Goal: Information Seeking & Learning: Check status

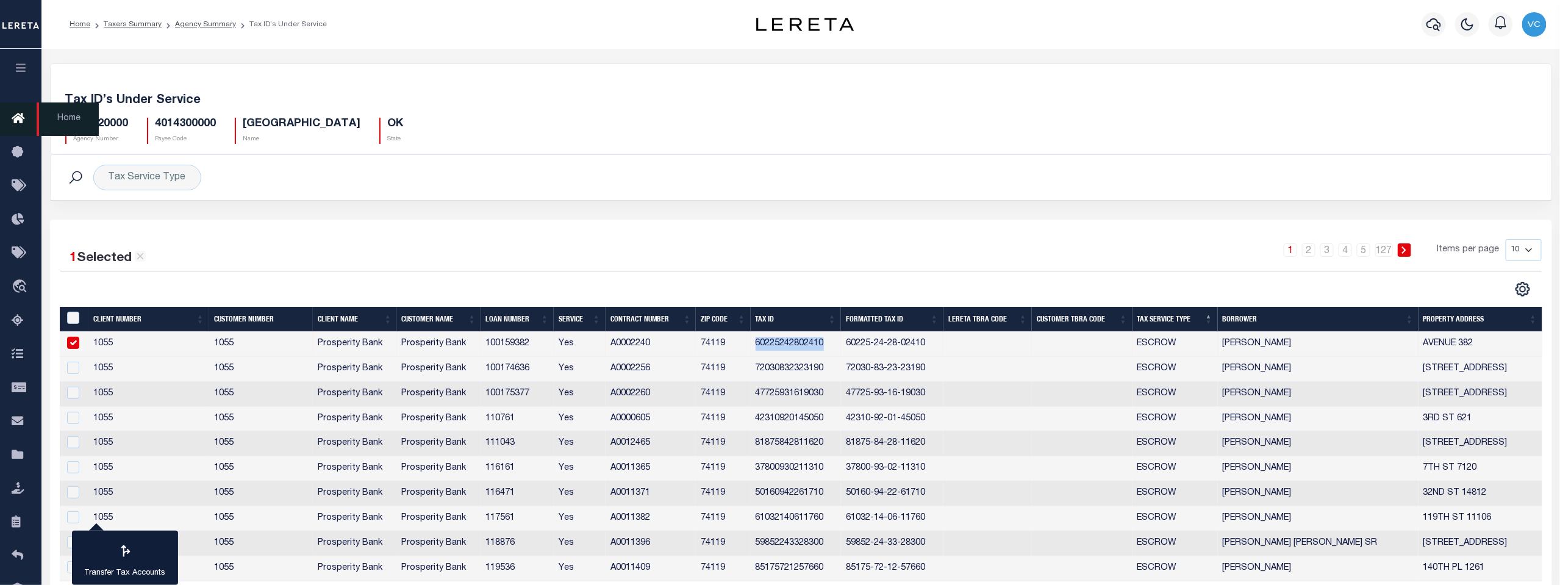
click at [18, 114] on icon at bounding box center [22, 119] width 20 height 15
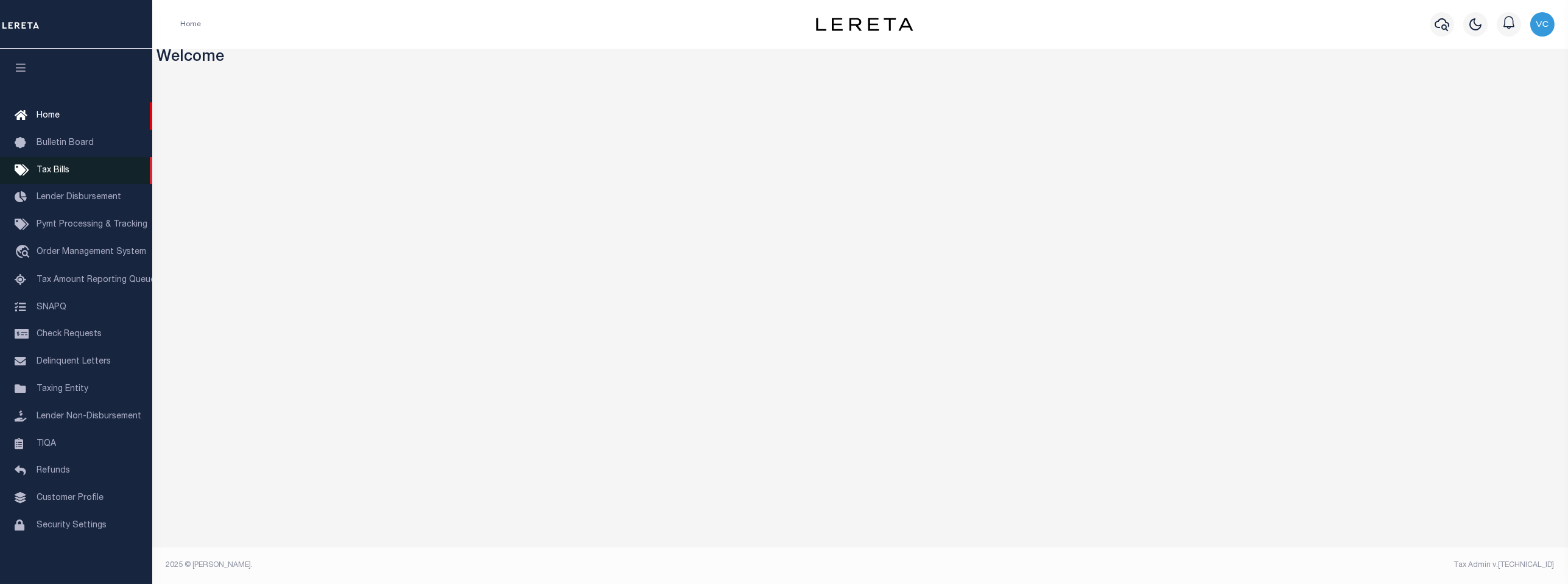
click at [56, 173] on span "Tax Bills" at bounding box center [53, 170] width 33 height 9
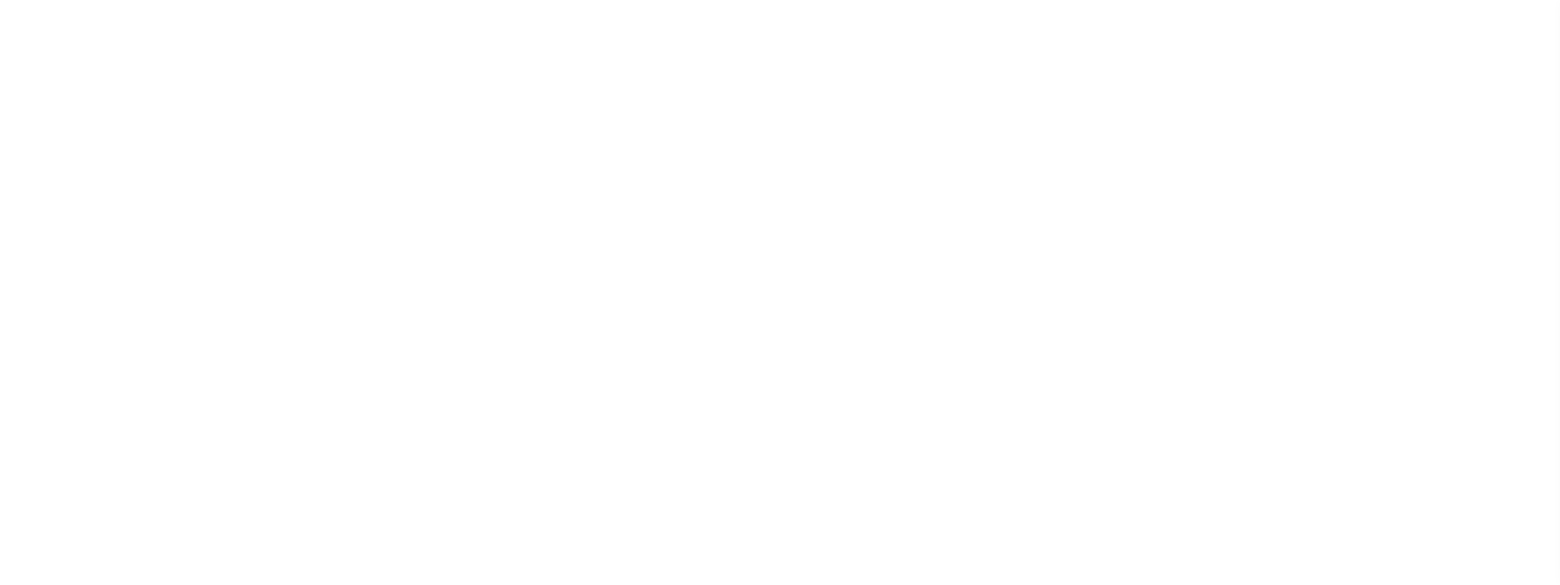
select select
select select "500"
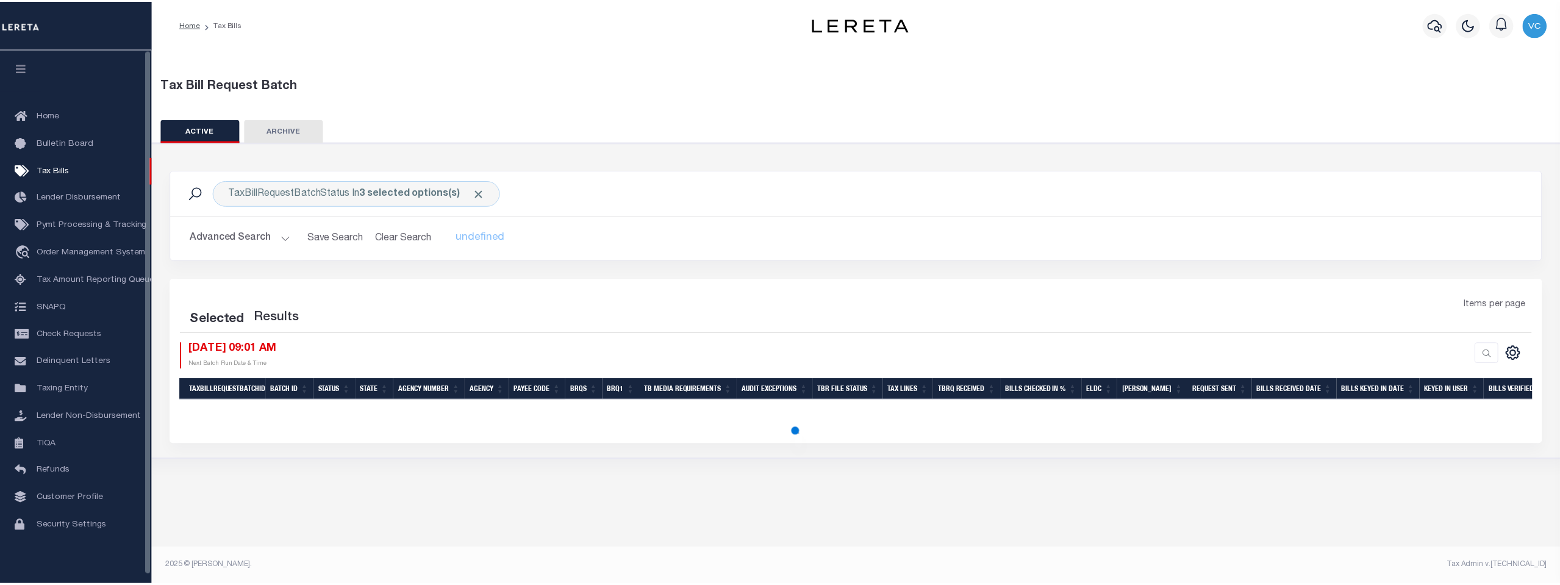
select select "500"
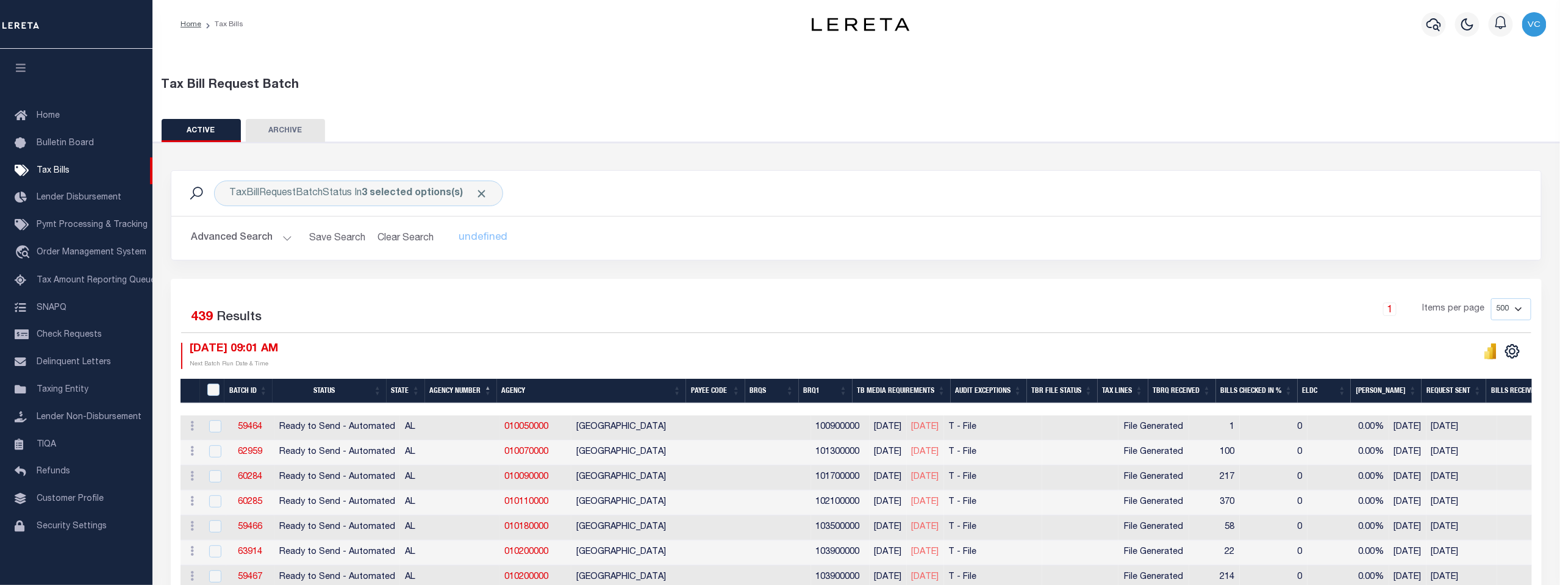
click at [227, 237] on button "Advanced Search" at bounding box center [241, 238] width 101 height 24
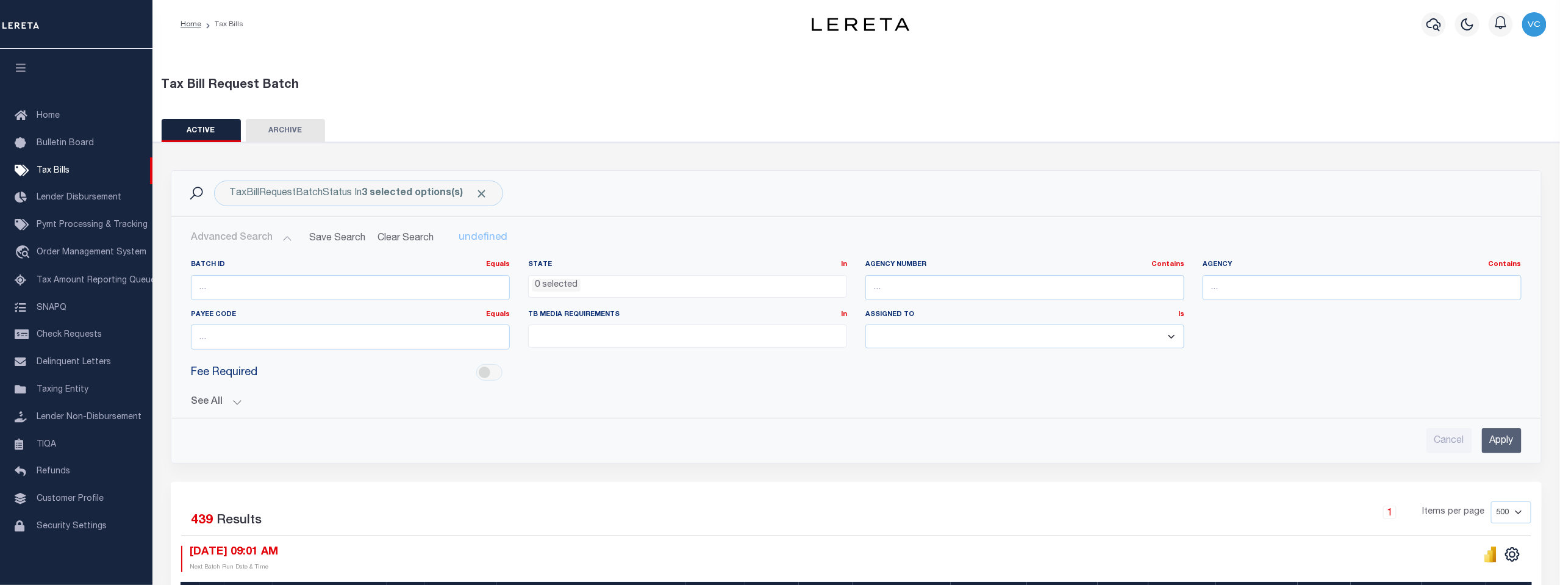
click at [211, 399] on button "See All" at bounding box center [856, 402] width 1331 height 12
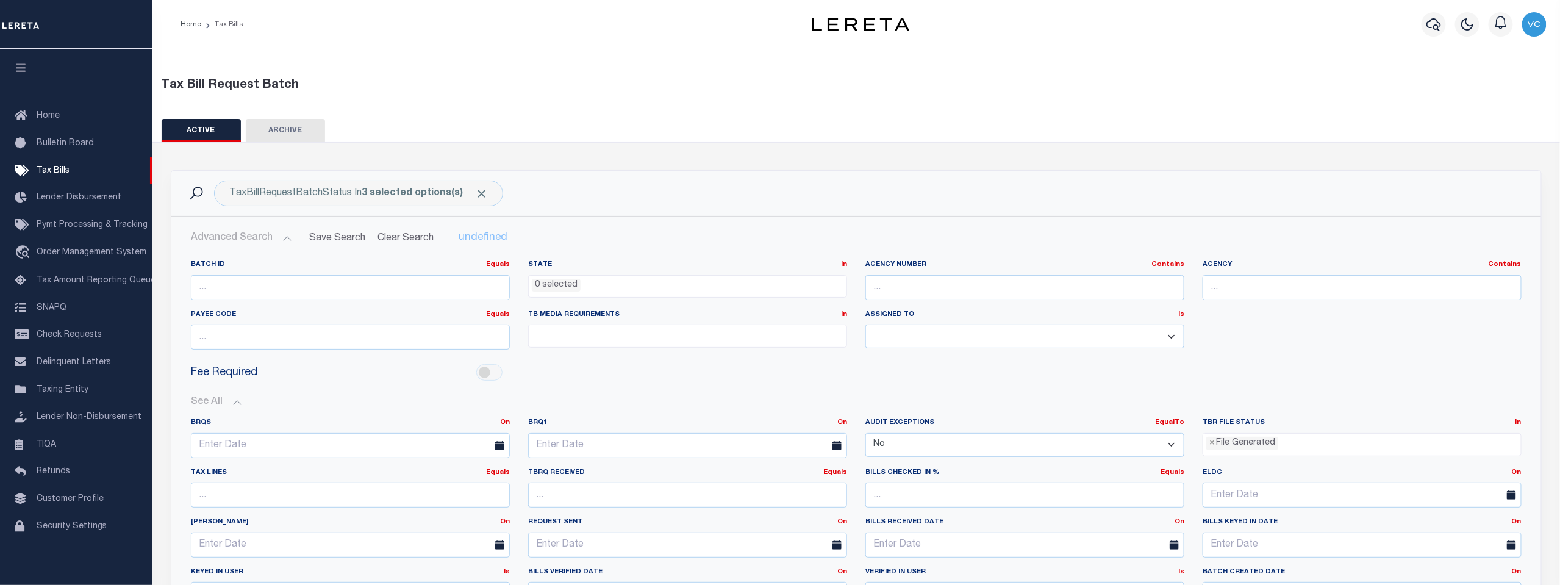
click at [1172, 443] on select "Yes No" at bounding box center [1024, 445] width 319 height 24
select select "true"
click at [865, 433] on select "Yes No" at bounding box center [1024, 445] width 319 height 24
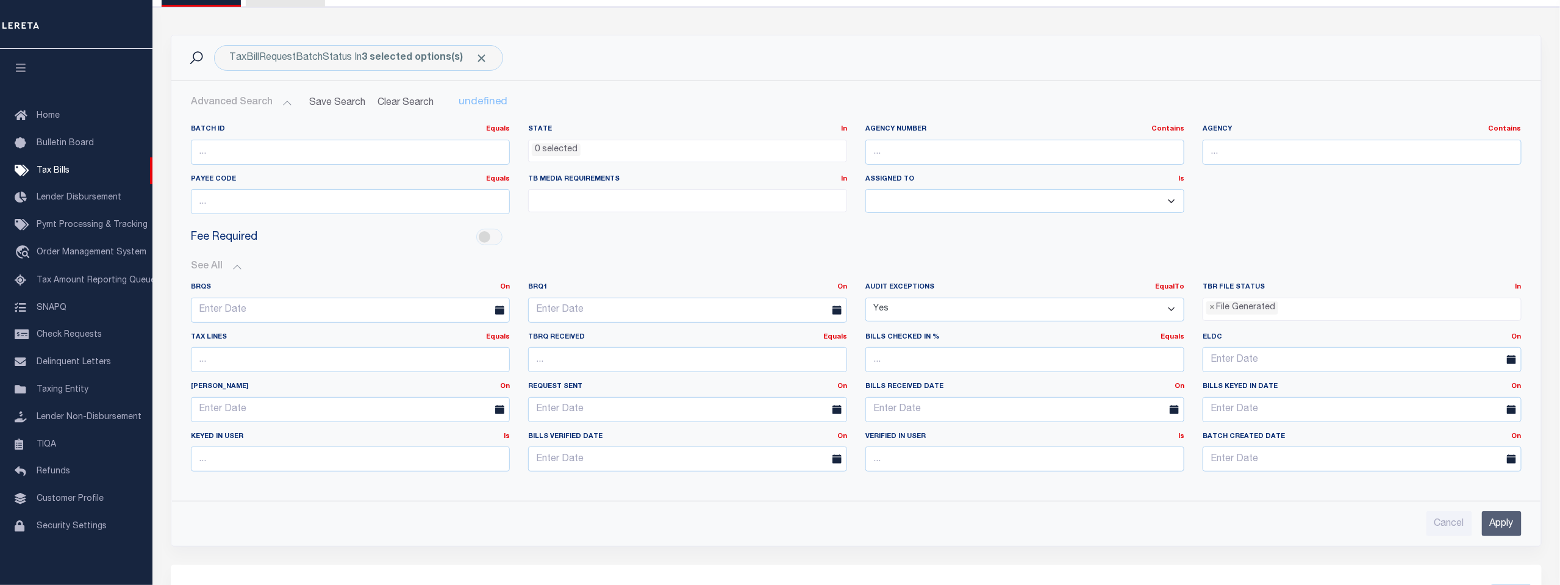
scroll to position [203, 0]
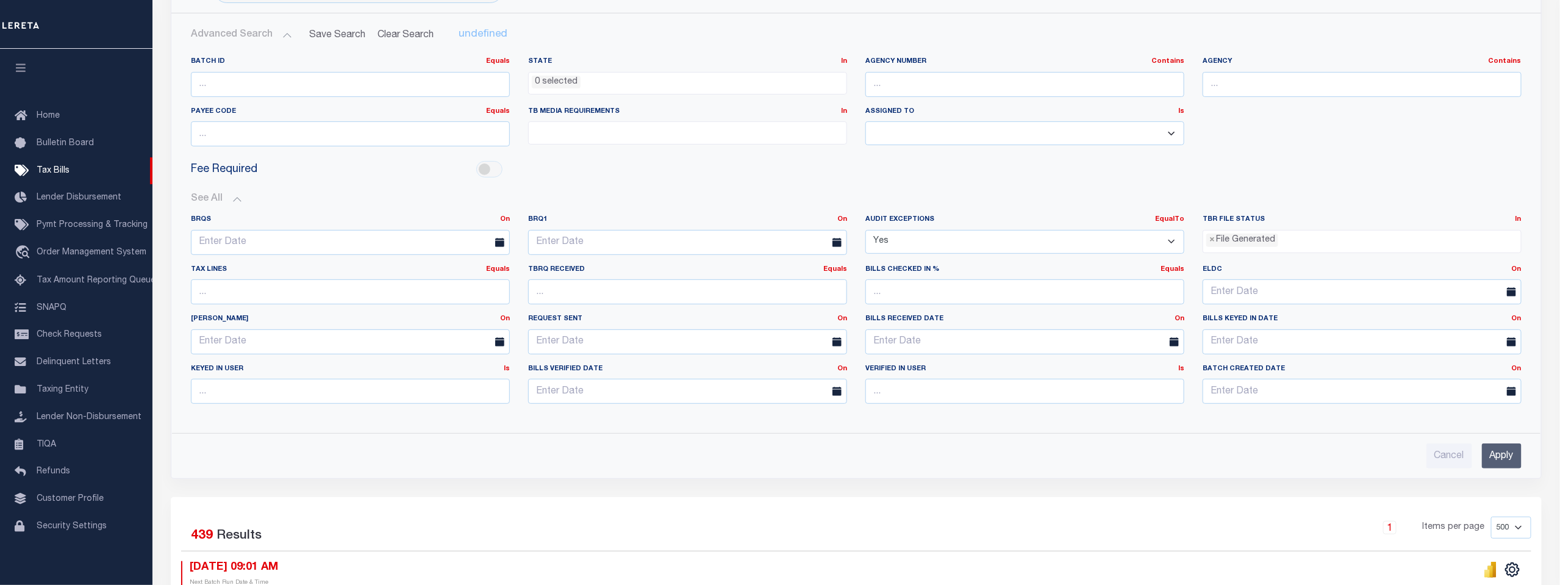
click at [1501, 454] on input "Apply" at bounding box center [1502, 455] width 40 height 25
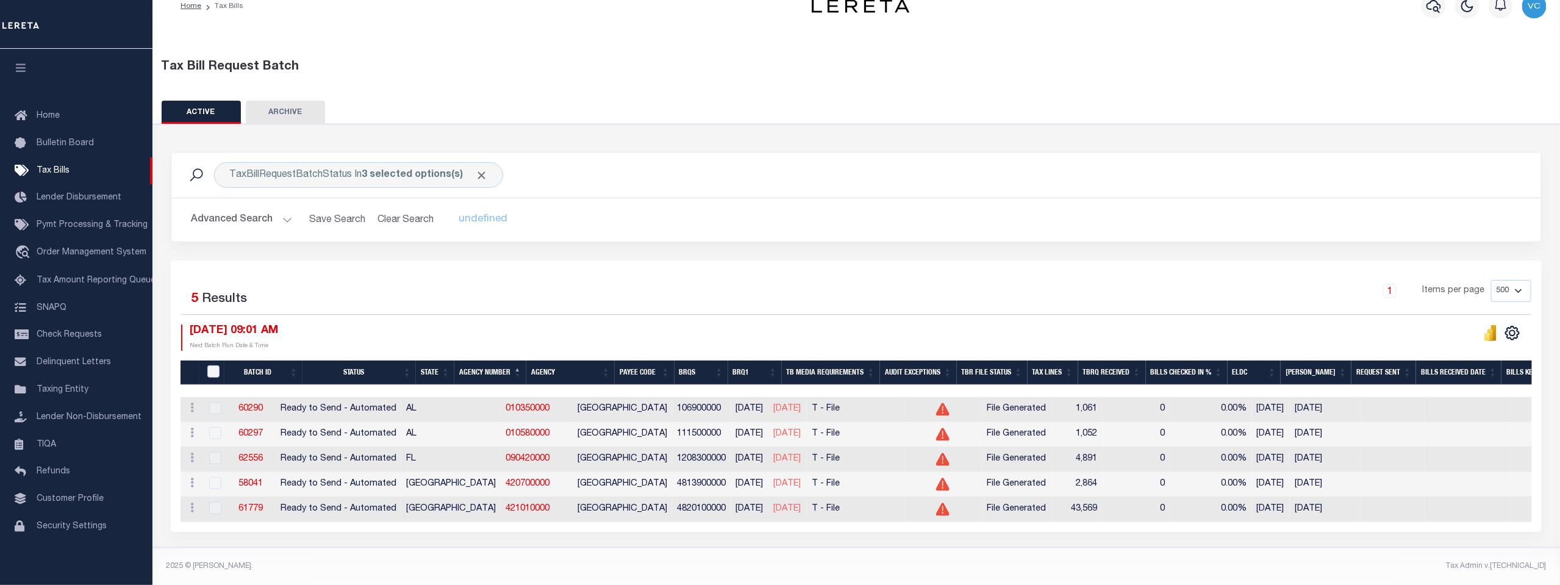
scroll to position [27, 0]
click at [231, 208] on button "Advanced Search" at bounding box center [241, 220] width 101 height 24
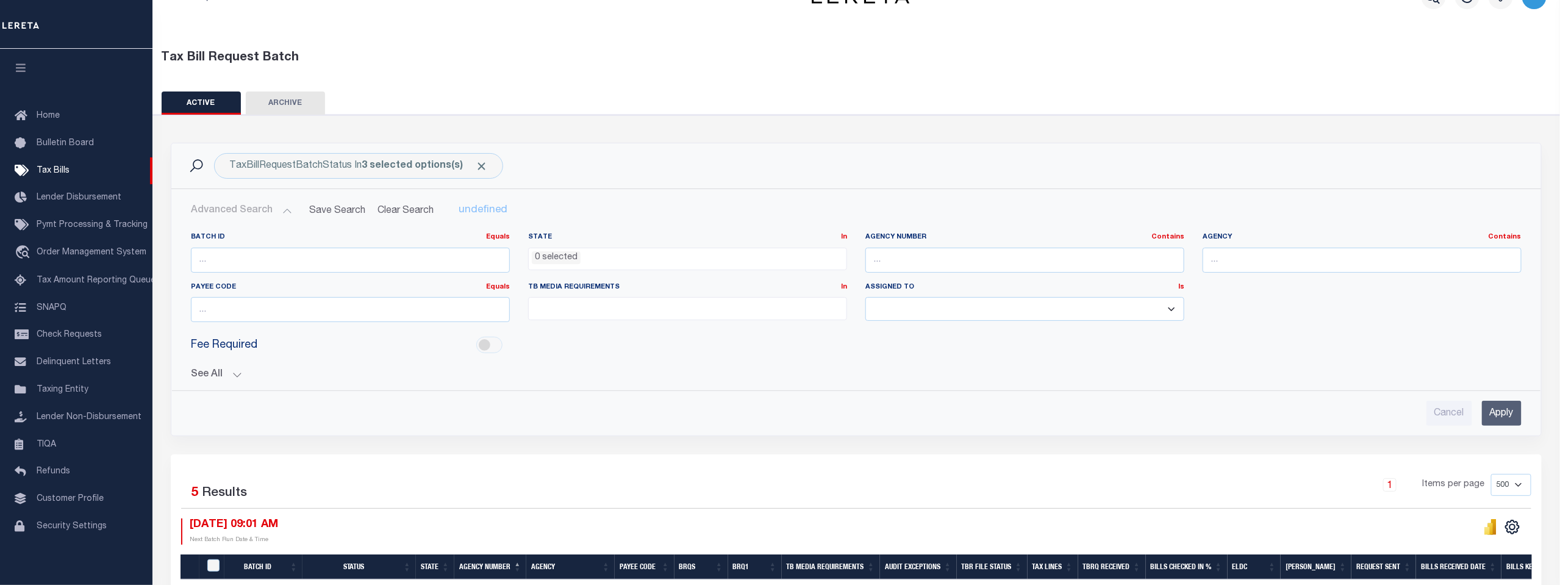
click at [207, 373] on button "See All" at bounding box center [856, 375] width 1331 height 12
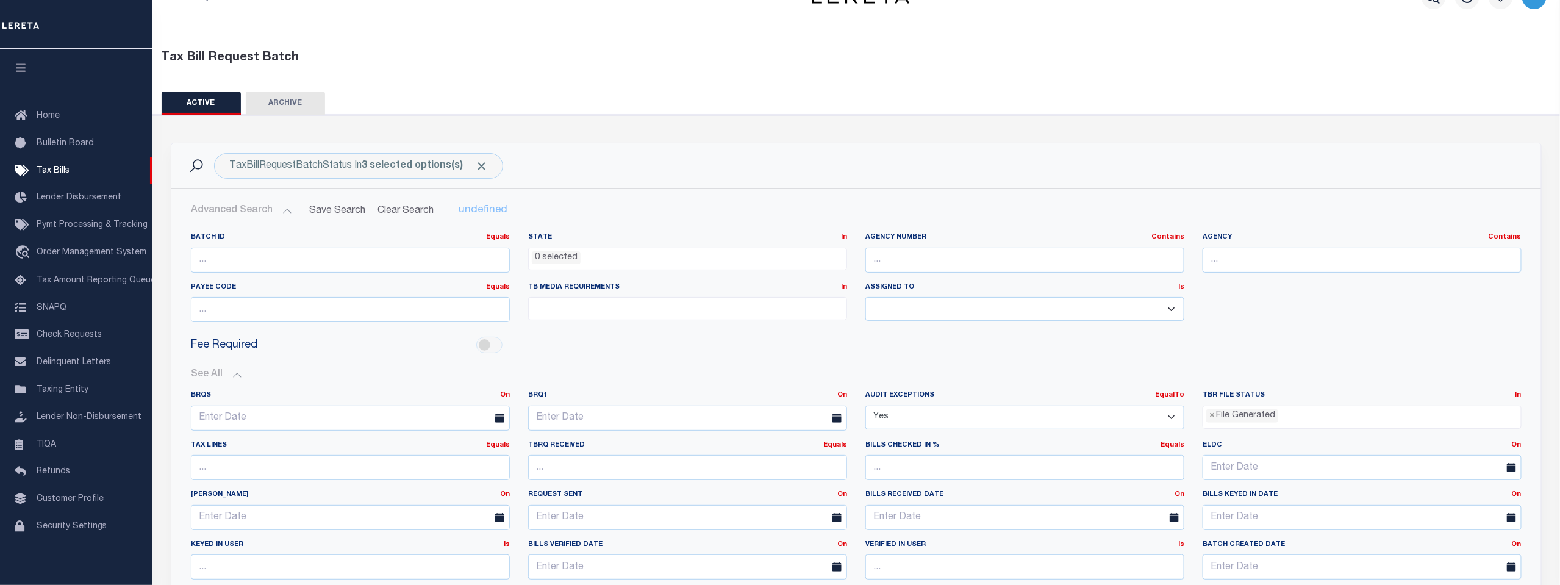
click at [1291, 415] on ul "× File Generated" at bounding box center [1362, 414] width 318 height 16
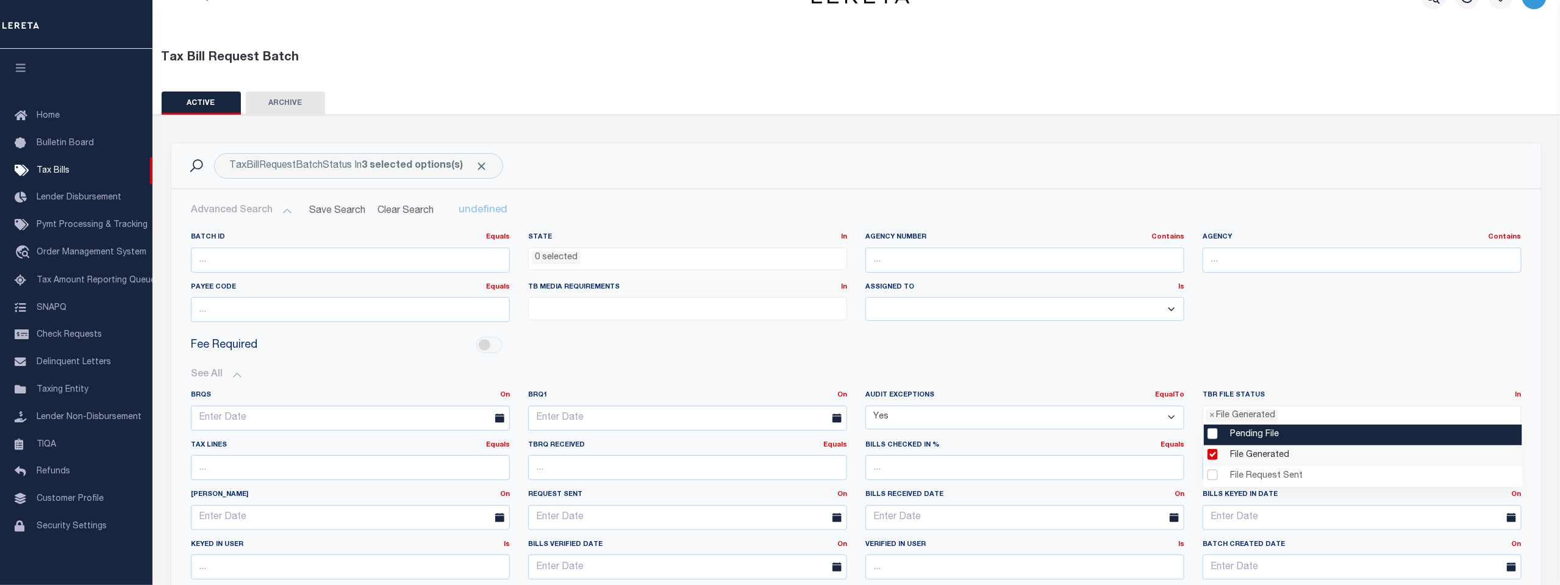
drag, startPoint x: 1280, startPoint y: 410, endPoint x: 1205, endPoint y: 399, distance: 75.8
click at [1205, 399] on div "TBR File Status In In Pending File File Generated File Request Sent × File Gene…" at bounding box center [1362, 409] width 319 height 38
click at [1278, 410] on ul "× File Generated" at bounding box center [1362, 414] width 318 height 16
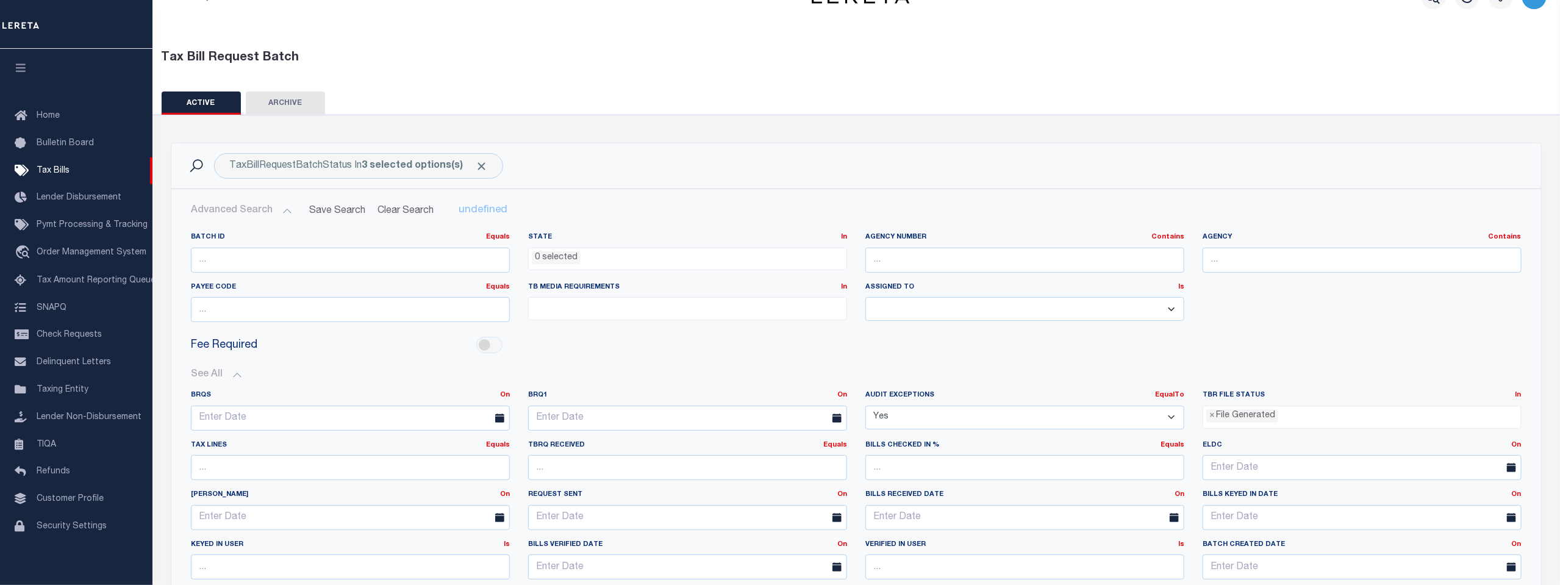
drag, startPoint x: 1279, startPoint y: 410, endPoint x: 1191, endPoint y: 406, distance: 87.9
click at [1191, 406] on div "BRQS On On After Before Between BRQ1 On On After Before Between EqualTo Is Yes …" at bounding box center [856, 489] width 1349 height 199
click at [1298, 416] on ul "× File Generated" at bounding box center [1362, 414] width 318 height 16
select select
type input "File Generated"
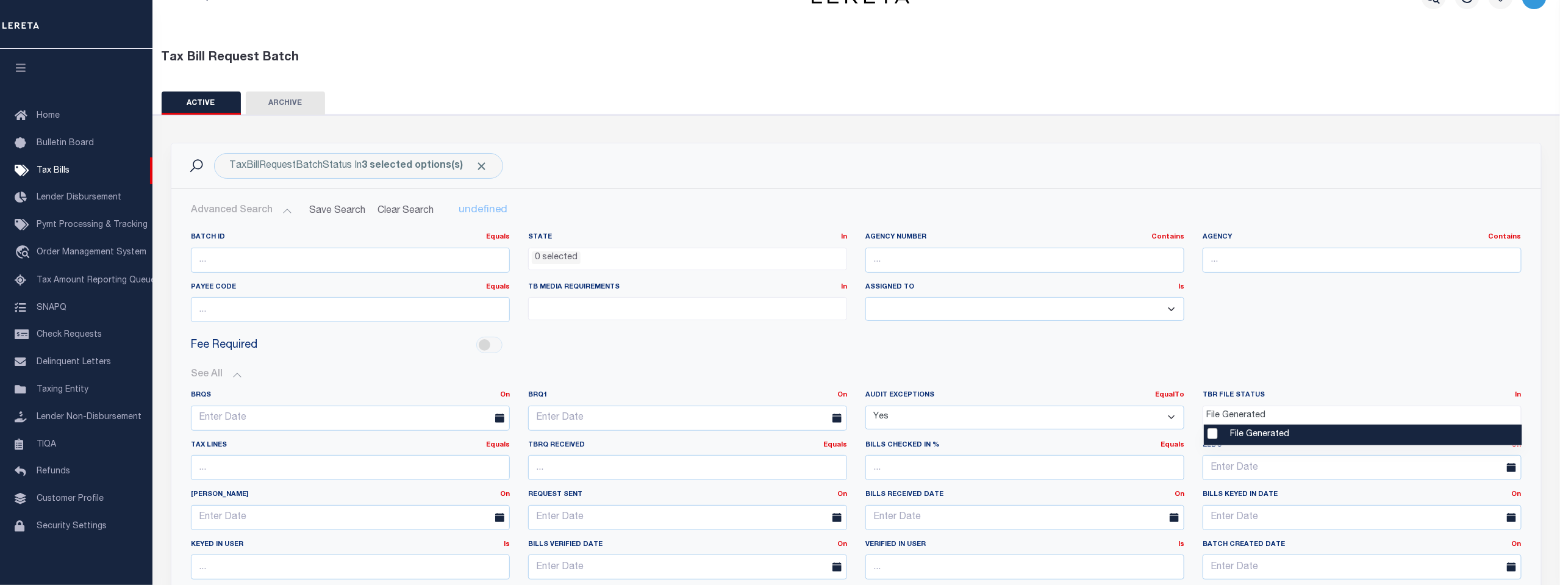
scroll to position [11, 0]
type input "F"
click at [1298, 354] on div "Fee Required" at bounding box center [856, 345] width 1349 height 27
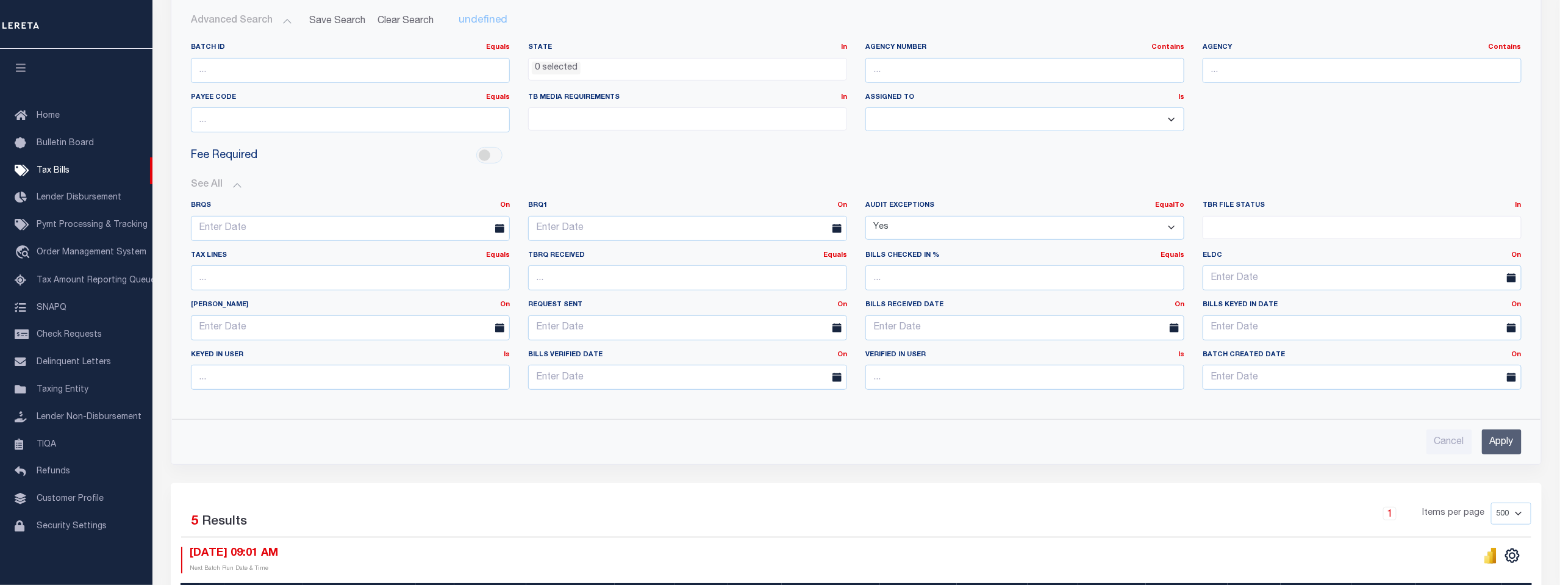
scroll to position [231, 0]
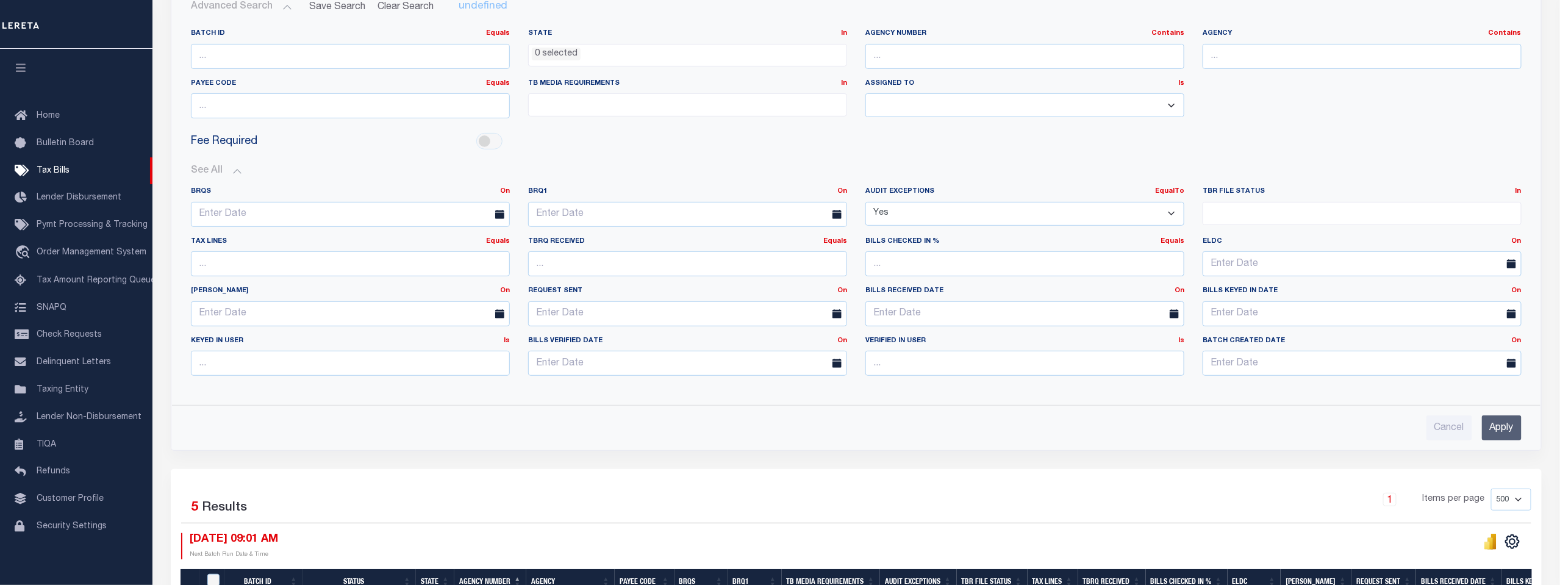
click at [1505, 426] on input "Apply" at bounding box center [1502, 427] width 40 height 25
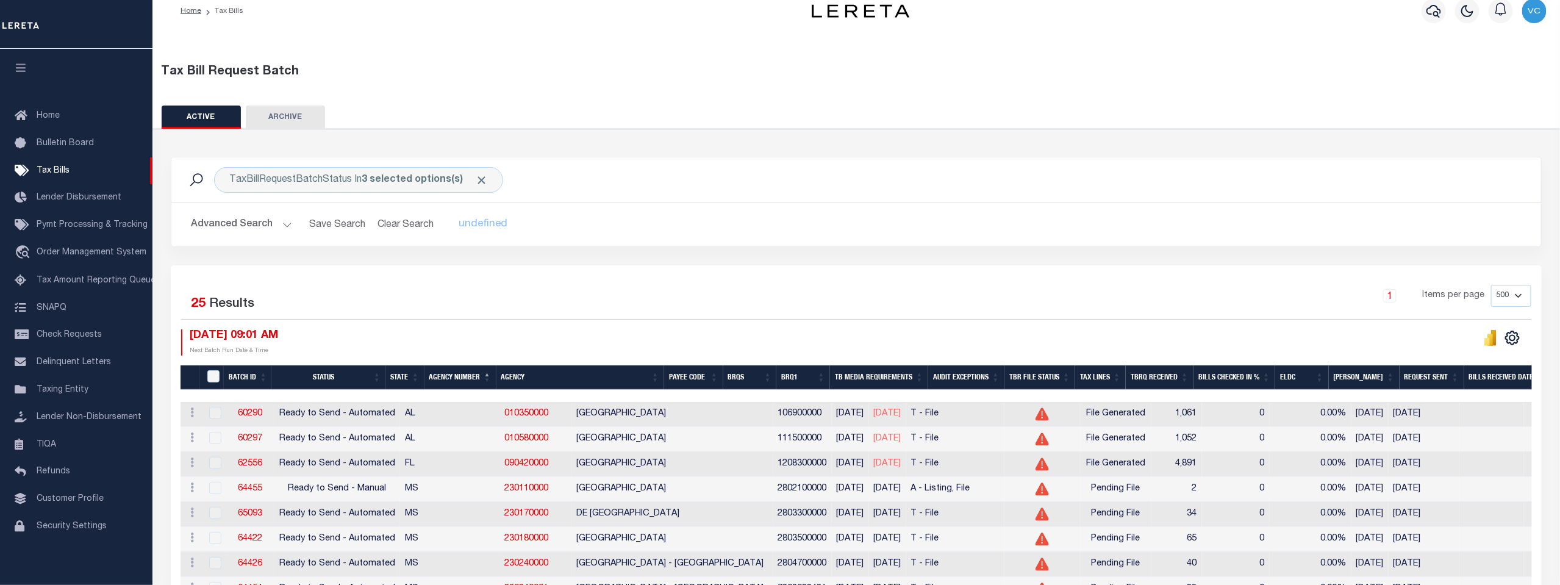
scroll to position [0, 0]
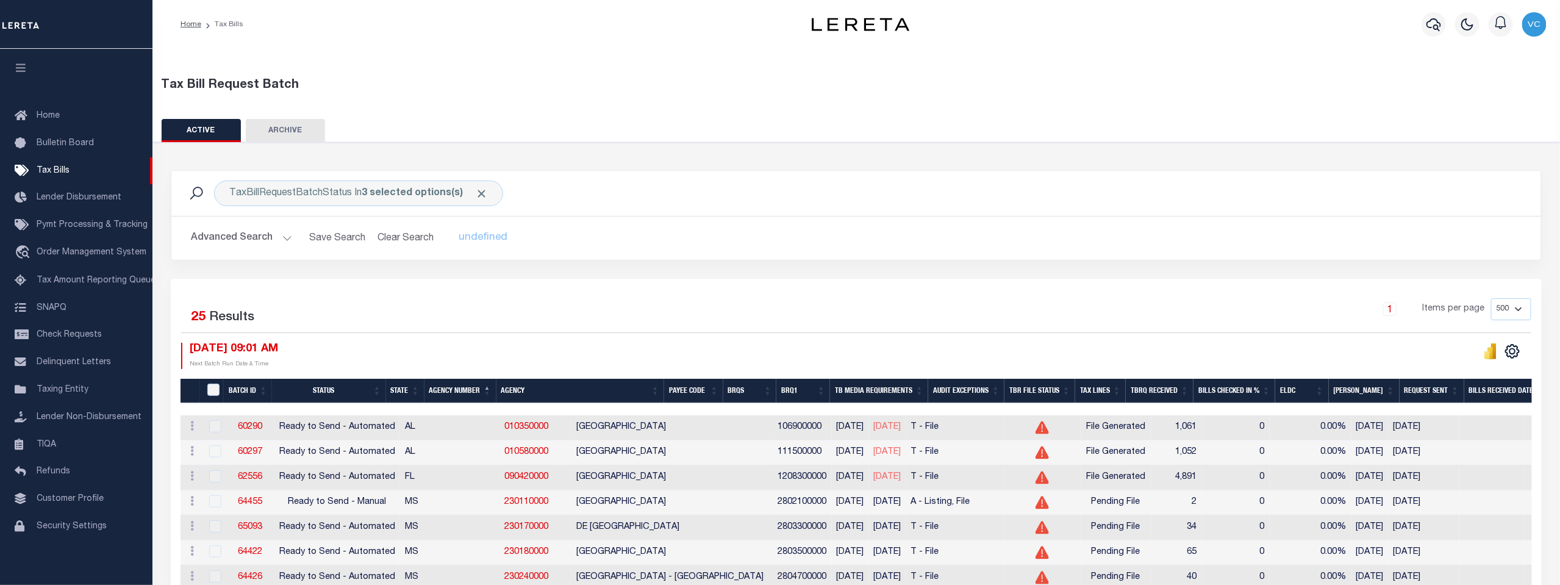
click at [227, 238] on button "Advanced Search" at bounding box center [241, 238] width 101 height 24
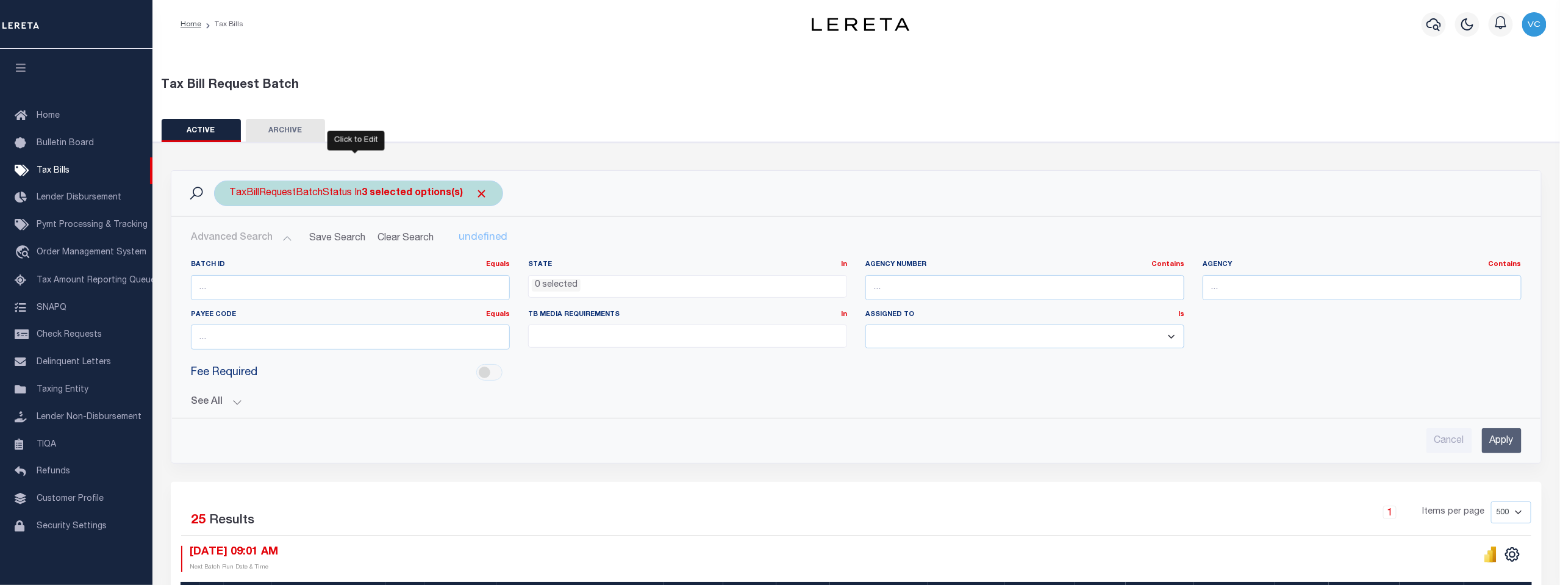
click at [318, 195] on div "TaxBillRequestBatchStatus In 3 selected options(s)" at bounding box center [358, 194] width 289 height 26
click at [237, 217] on li "3 selected" at bounding box center [258, 218] width 48 height 13
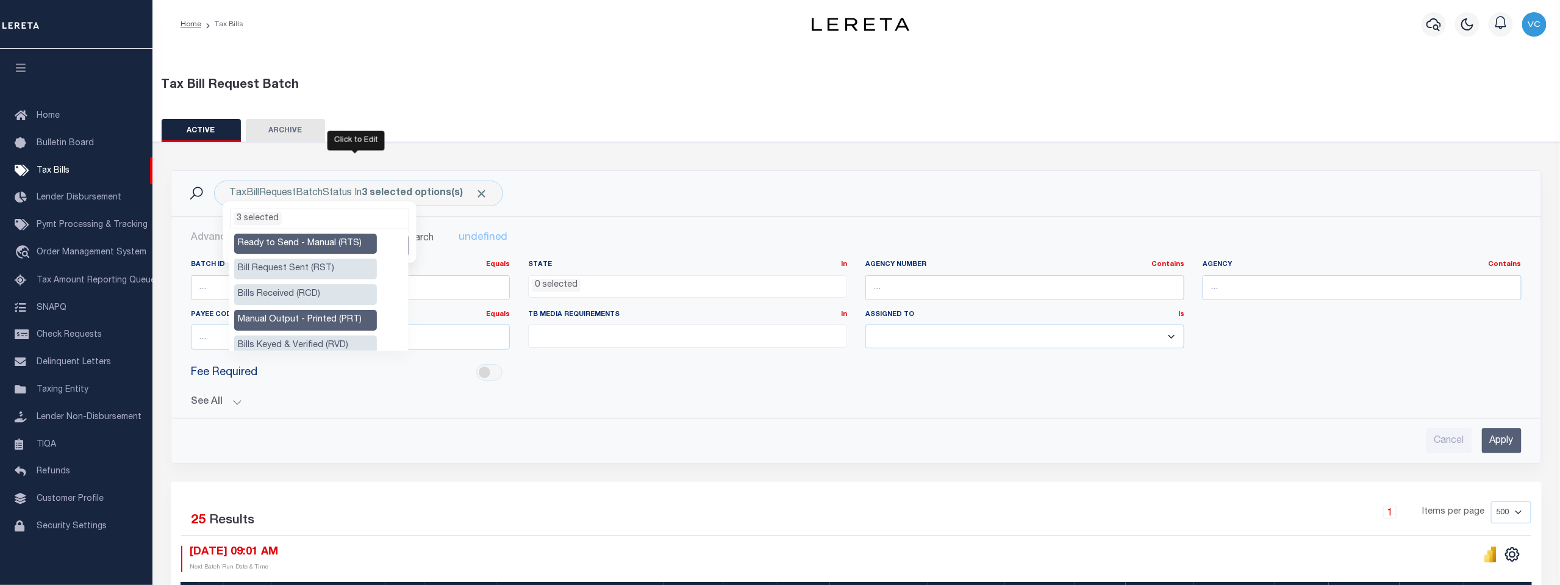
scroll to position [0, 0]
click at [310, 242] on li "Ready to Send - Manual (RTS)" at bounding box center [305, 244] width 143 height 21
click at [299, 320] on li "Manual Output - Printed (PRT)" at bounding box center [305, 320] width 143 height 21
select select "RTA"
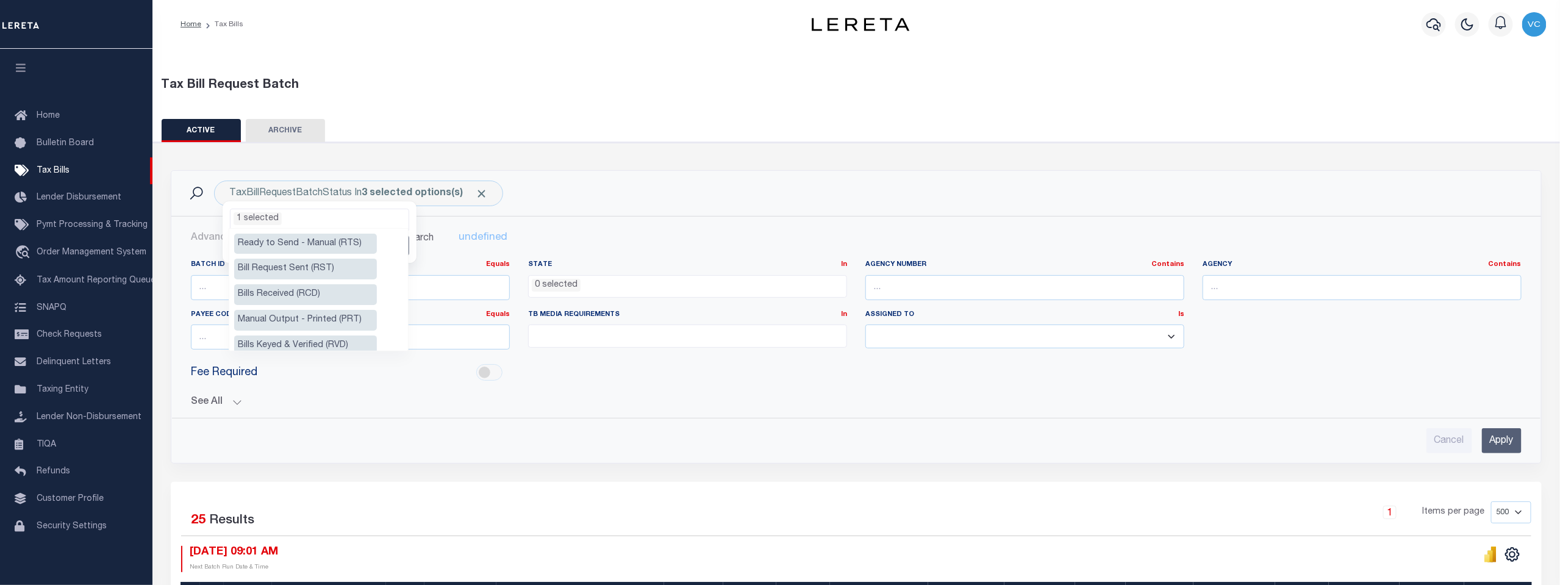
scroll to position [68, 0]
click at [293, 302] on li "Ready to Send - Automated (RTA)" at bounding box center [305, 310] width 143 height 34
select select
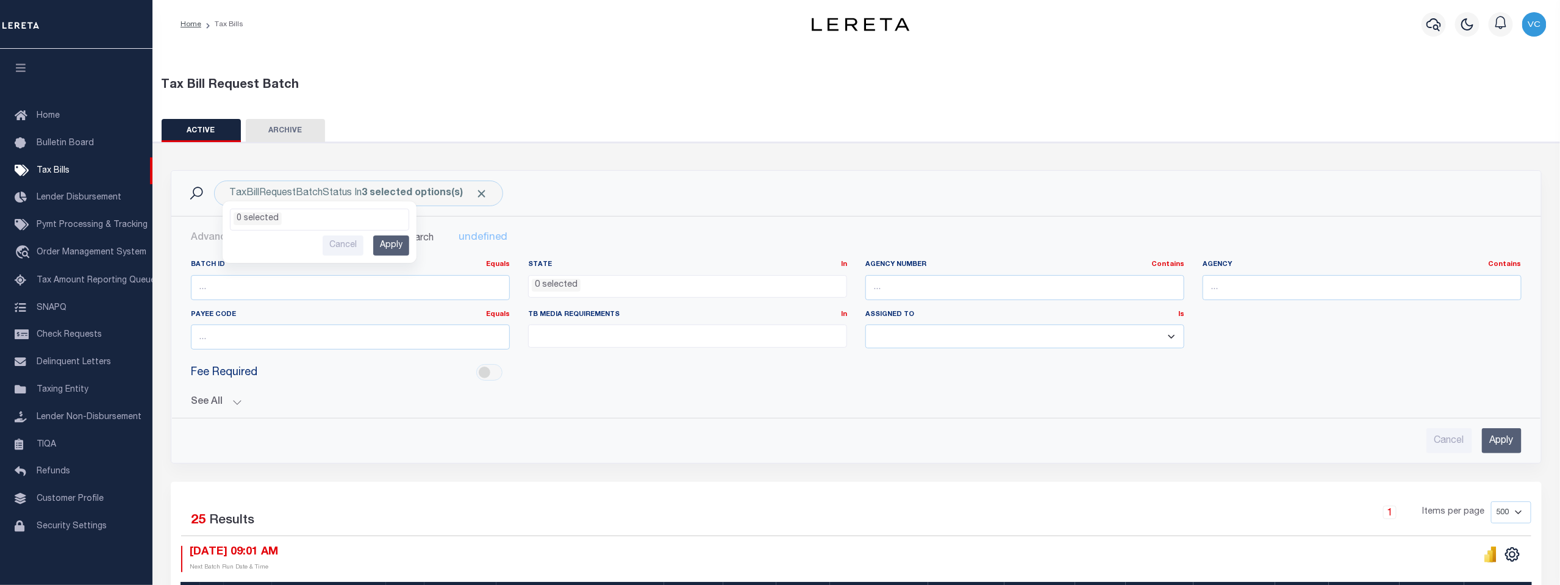
click at [347, 431] on div "Cancel Apply" at bounding box center [856, 440] width 1331 height 25
click at [1503, 435] on input "Apply" at bounding box center [1502, 440] width 40 height 25
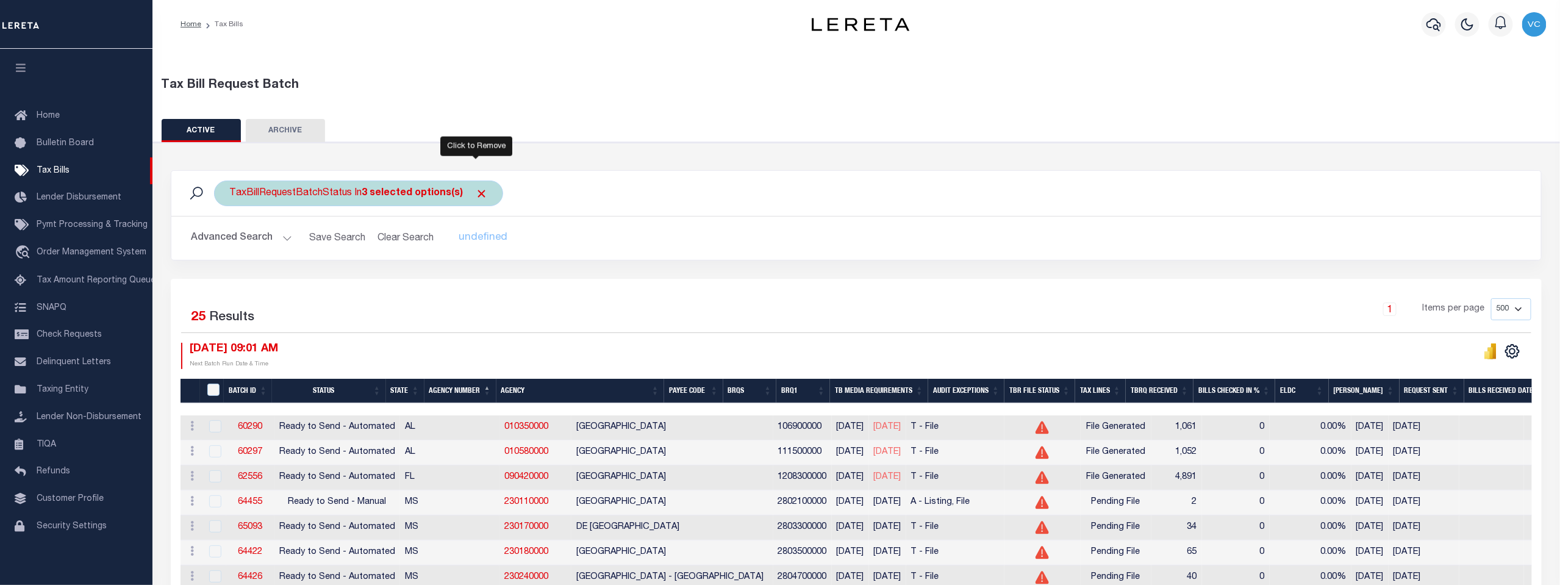
click at [479, 193] on span "Click to Remove" at bounding box center [481, 193] width 13 height 13
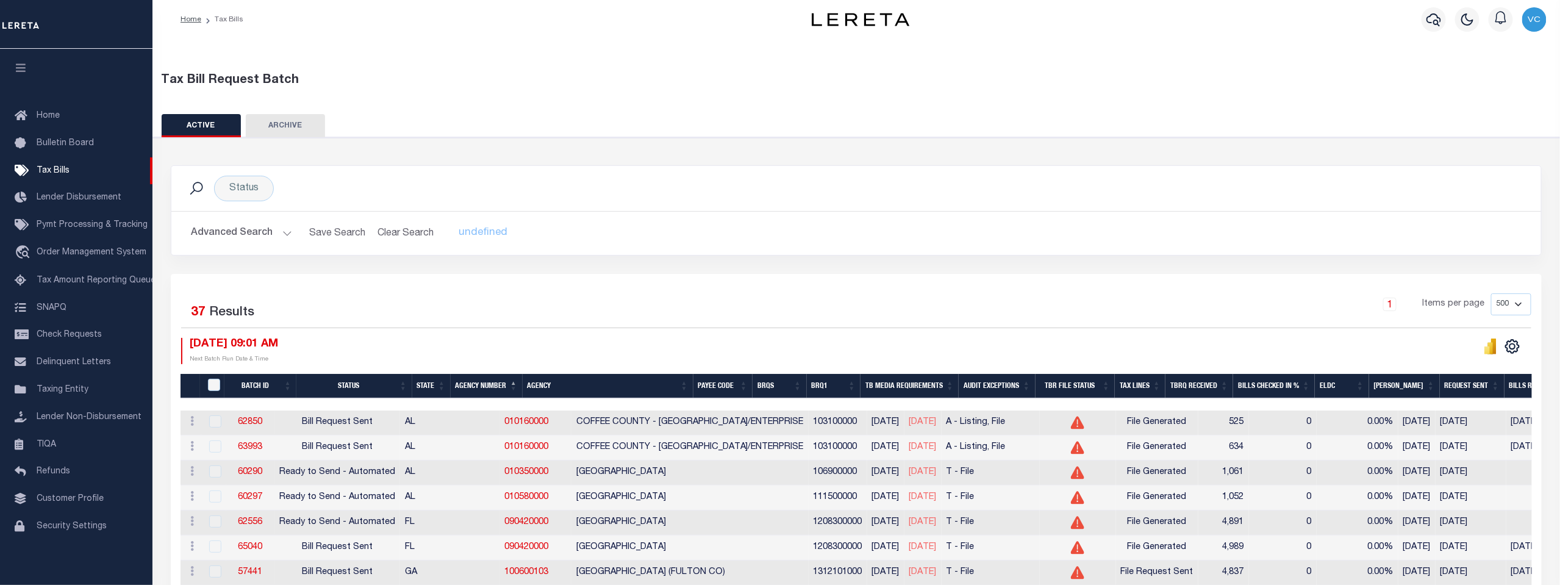
scroll to position [0, 0]
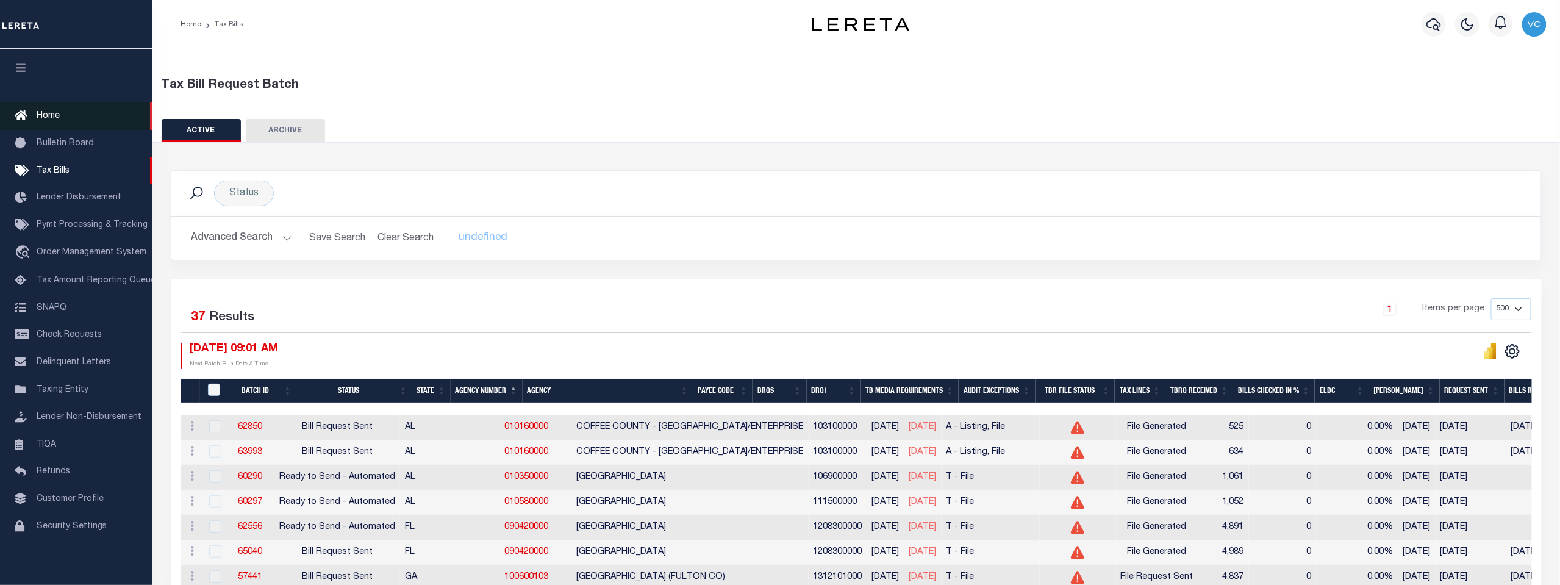
click at [46, 120] on span "Home" at bounding box center [48, 116] width 23 height 9
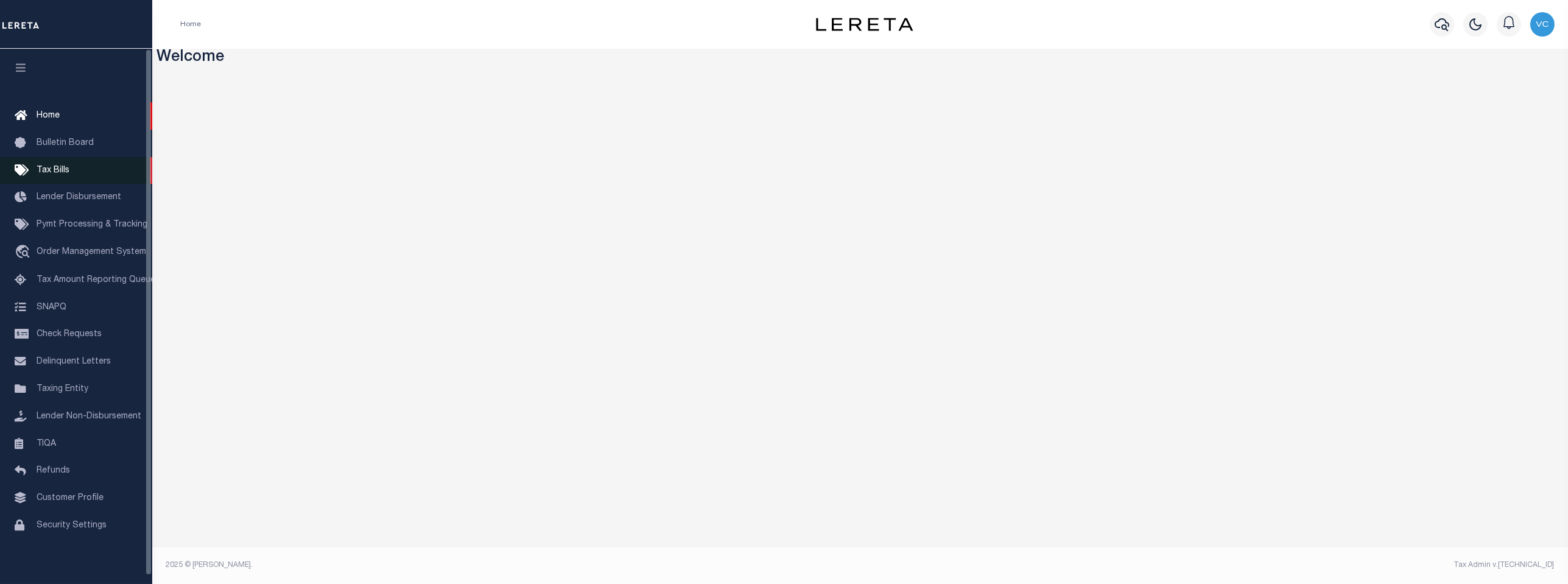
click at [53, 170] on span "Tax Bills" at bounding box center [53, 170] width 33 height 9
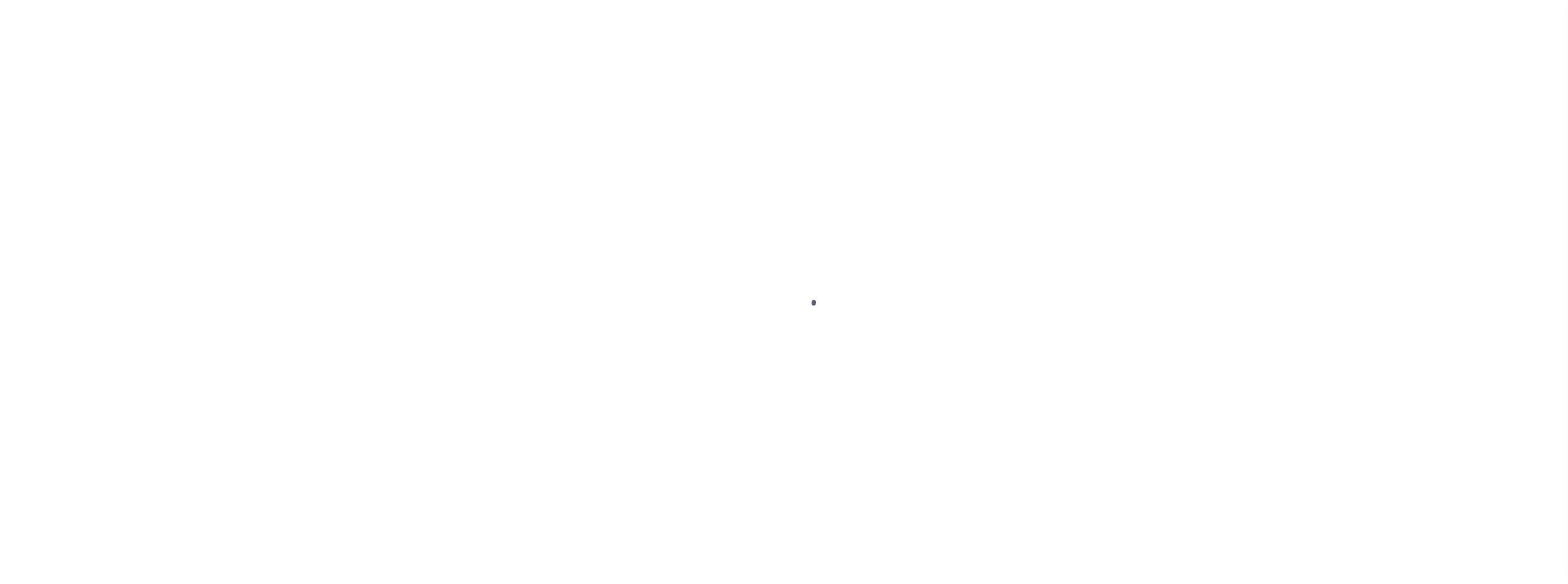
select select "500"
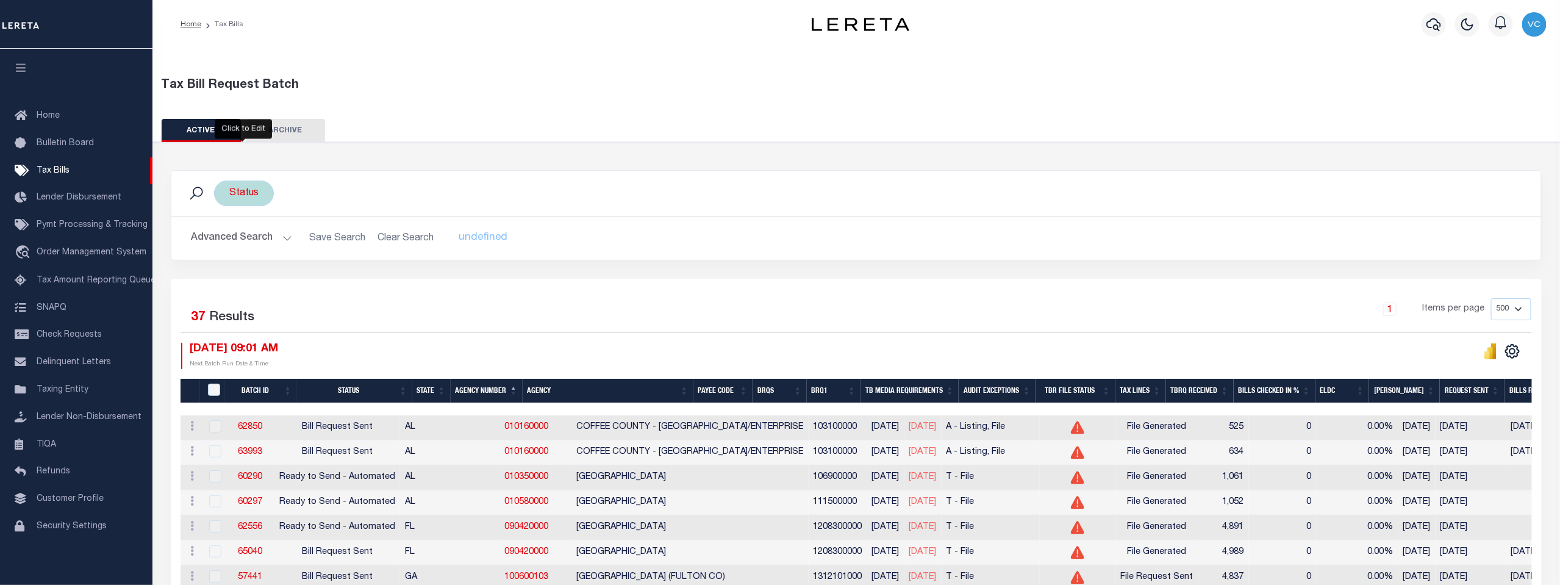
click at [248, 193] on div "Status" at bounding box center [244, 194] width 60 height 26
click at [237, 219] on li "0 selected" at bounding box center [258, 218] width 48 height 13
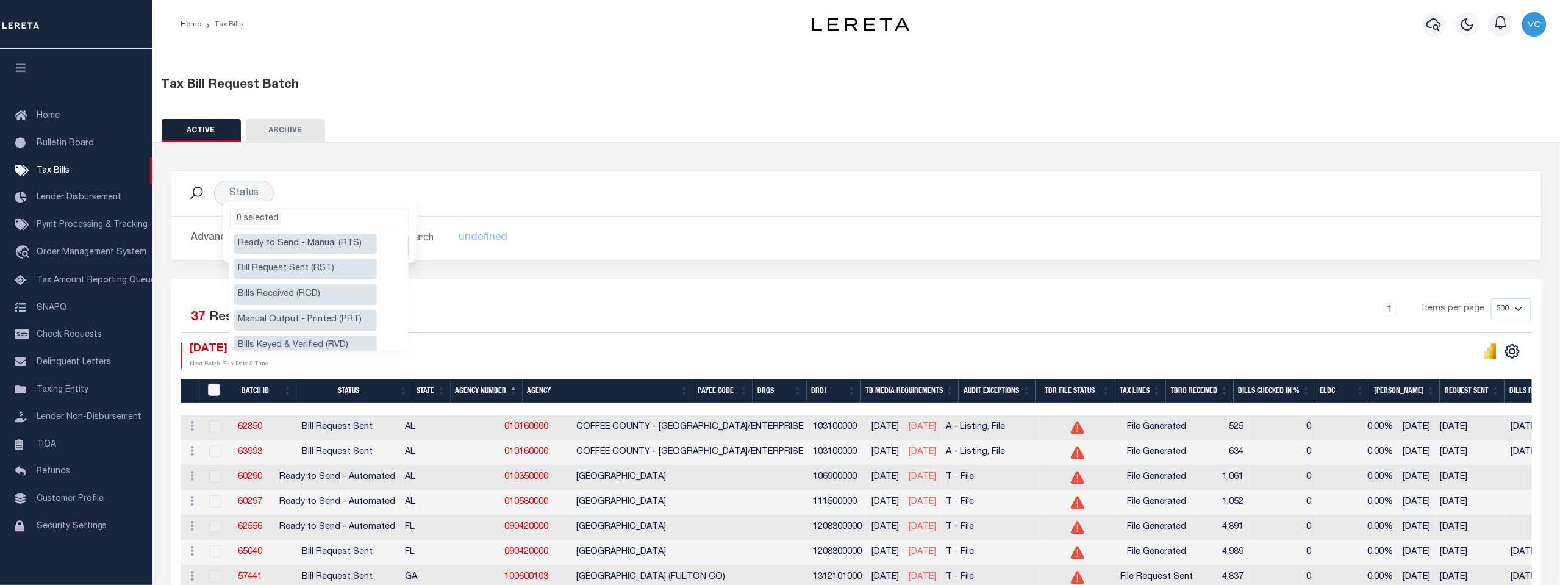
click at [267, 240] on li "Ready to Send - Manual (RTS)" at bounding box center [305, 244] width 143 height 21
select select "RTS"
click at [270, 317] on li "Manual Output - Printed (PRT)" at bounding box center [305, 320] width 143 height 21
click at [268, 298] on li "Ready to Send - Automated (RTA)" at bounding box center [305, 310] width 143 height 34
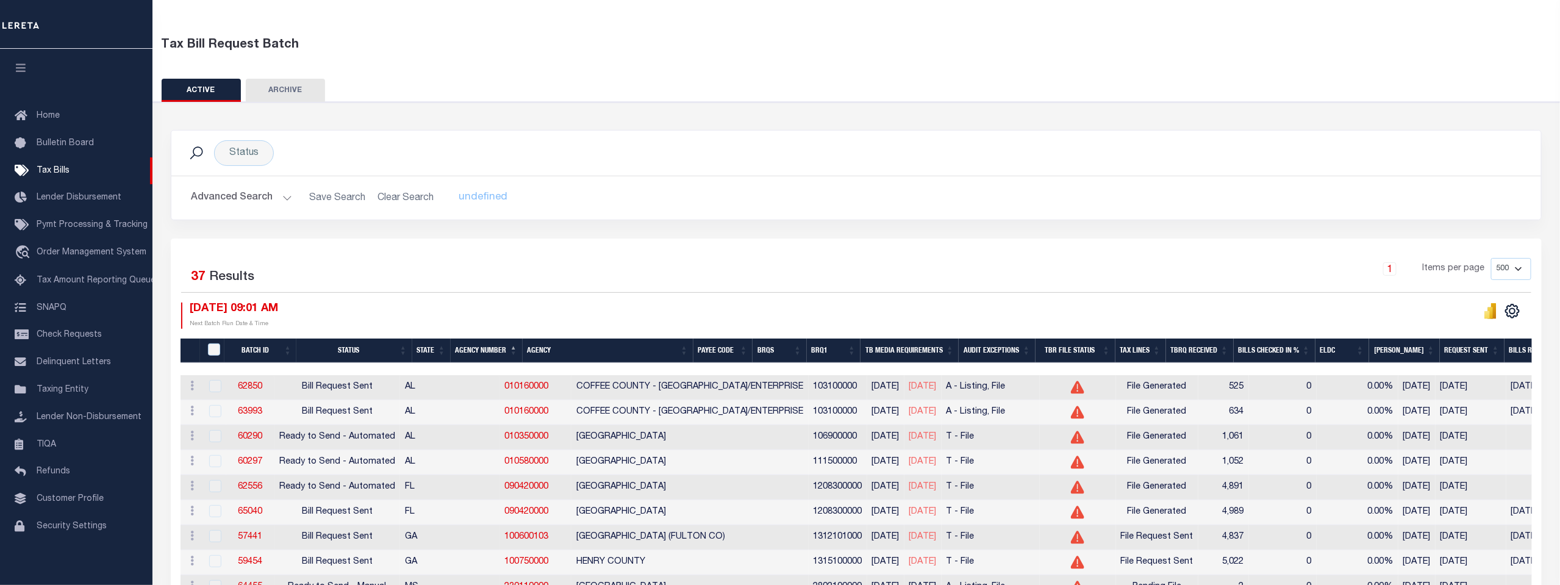
scroll to position [0, 0]
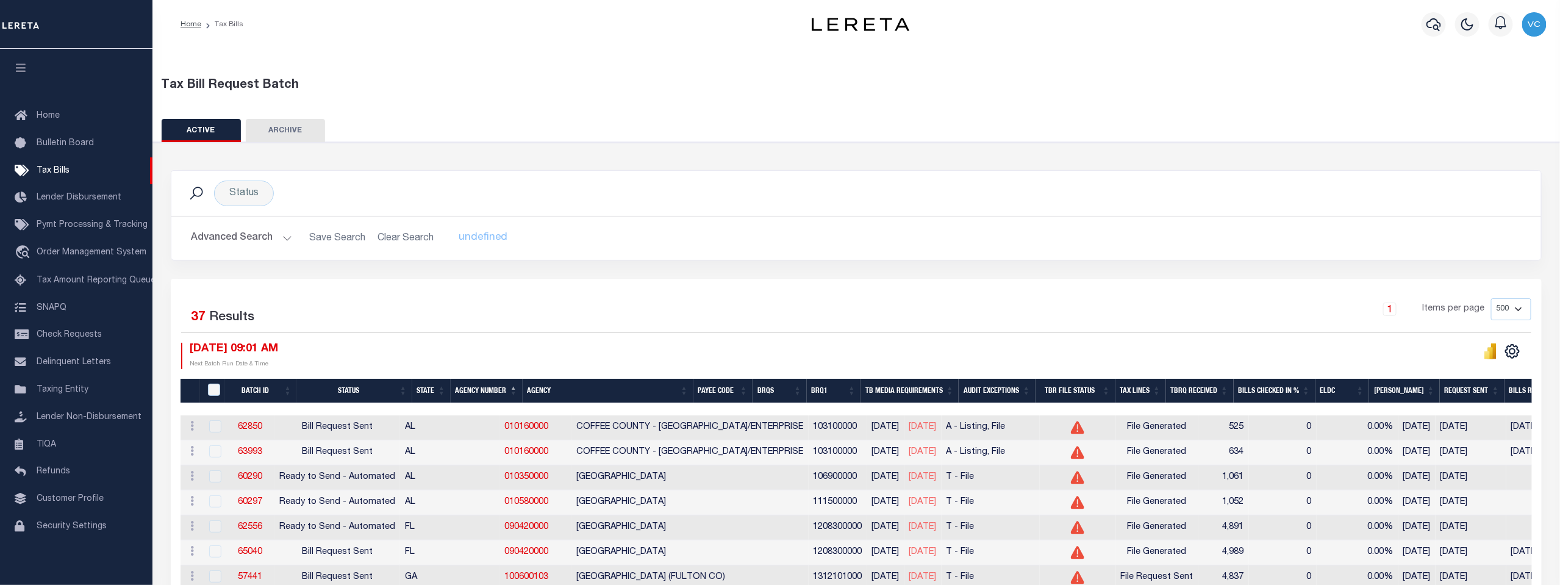
click at [210, 241] on button "Advanced Search" at bounding box center [241, 238] width 101 height 24
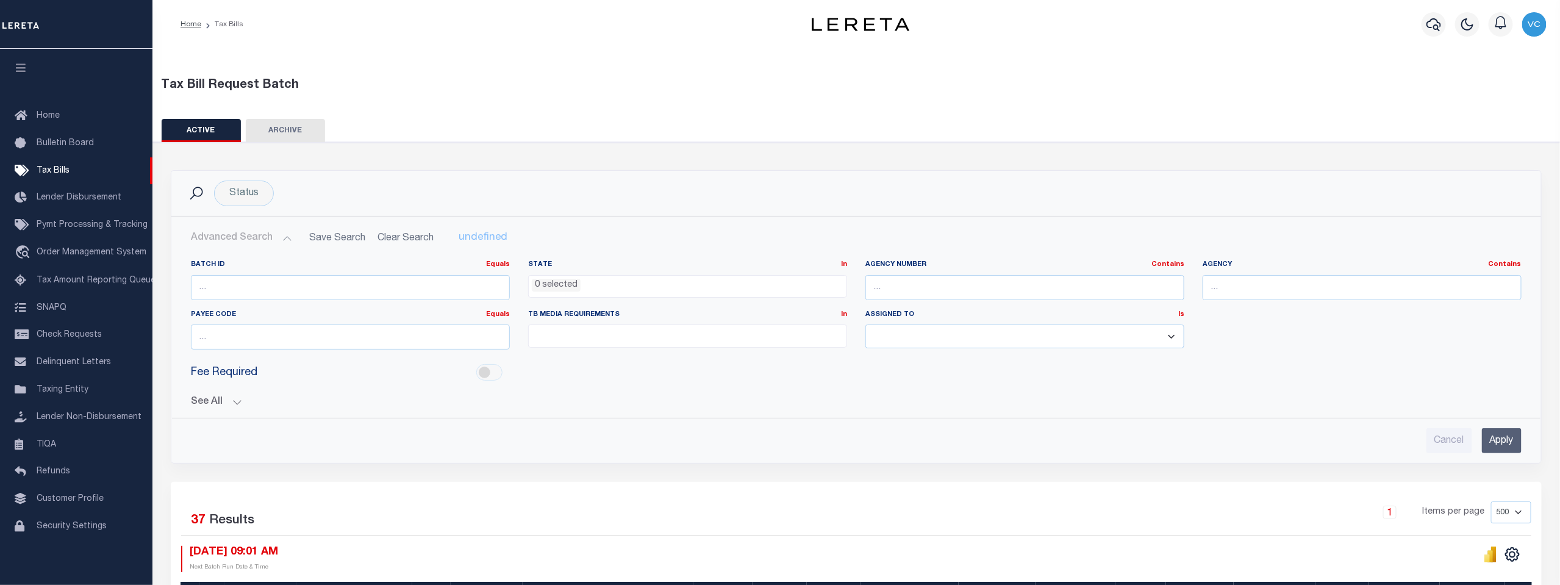
click at [200, 401] on button "See All" at bounding box center [856, 402] width 1331 height 12
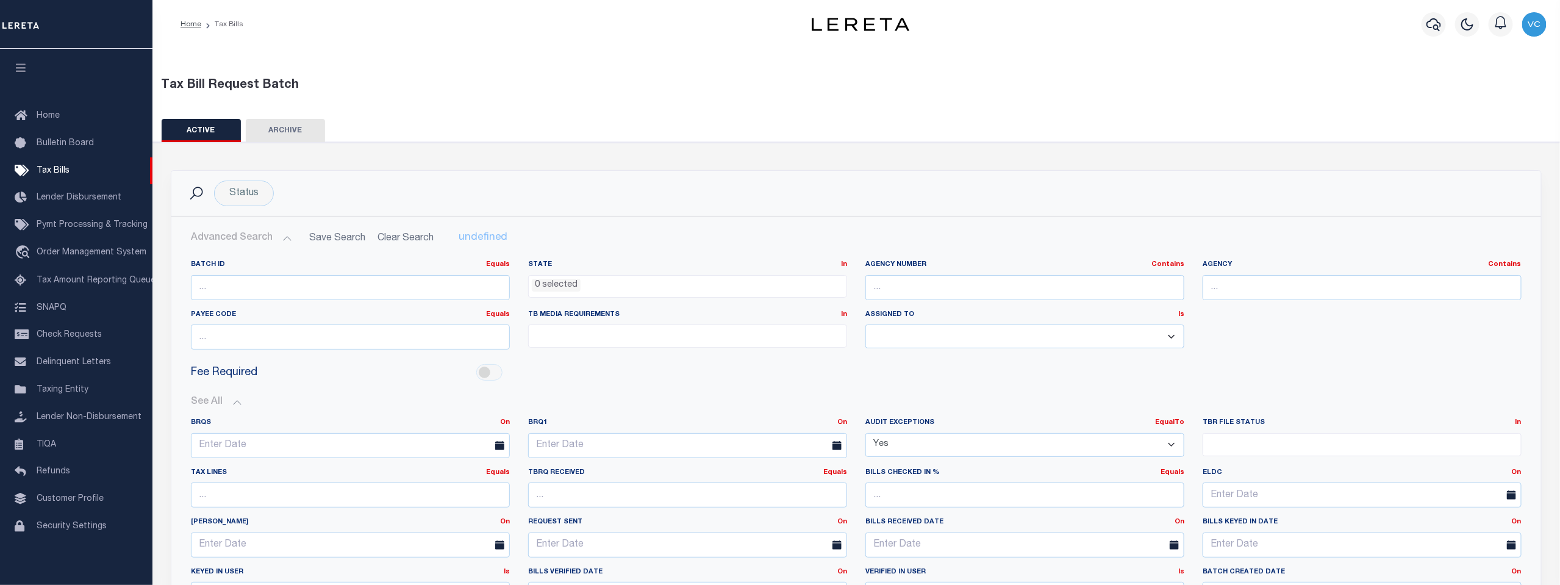
click at [897, 444] on select "Yes No" at bounding box center [1024, 445] width 319 height 24
drag, startPoint x: 897, startPoint y: 444, endPoint x: 866, endPoint y: 442, distance: 30.5
click at [866, 442] on select "Yes No" at bounding box center [1024, 445] width 319 height 24
click at [1175, 443] on select "Yes No" at bounding box center [1024, 445] width 319 height 24
select select "false"
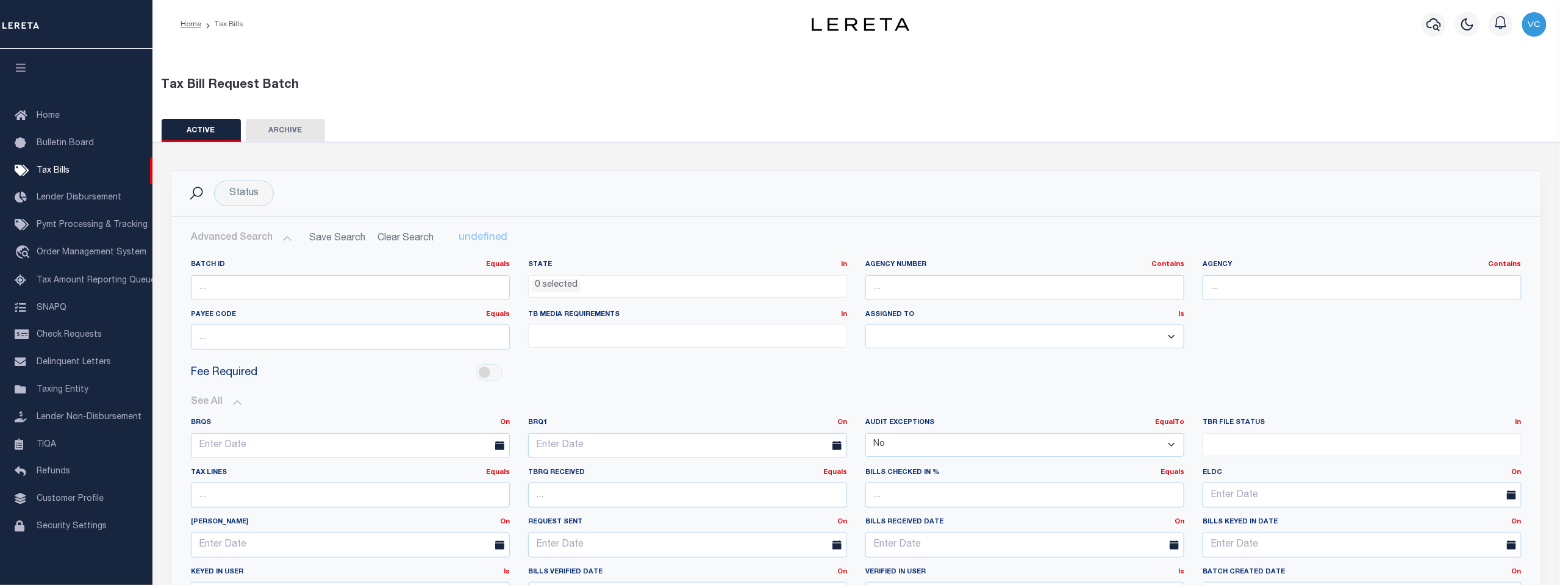
click at [865, 433] on select "Yes No" at bounding box center [1024, 445] width 319 height 24
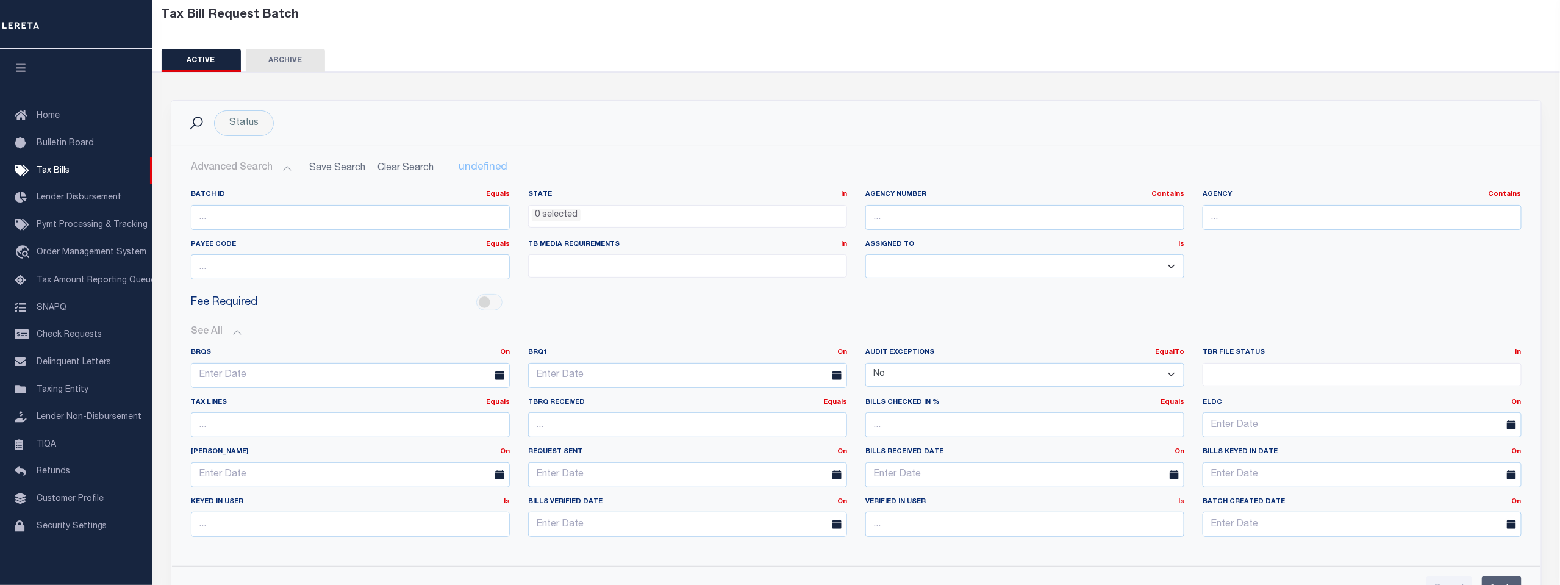
scroll to position [135, 0]
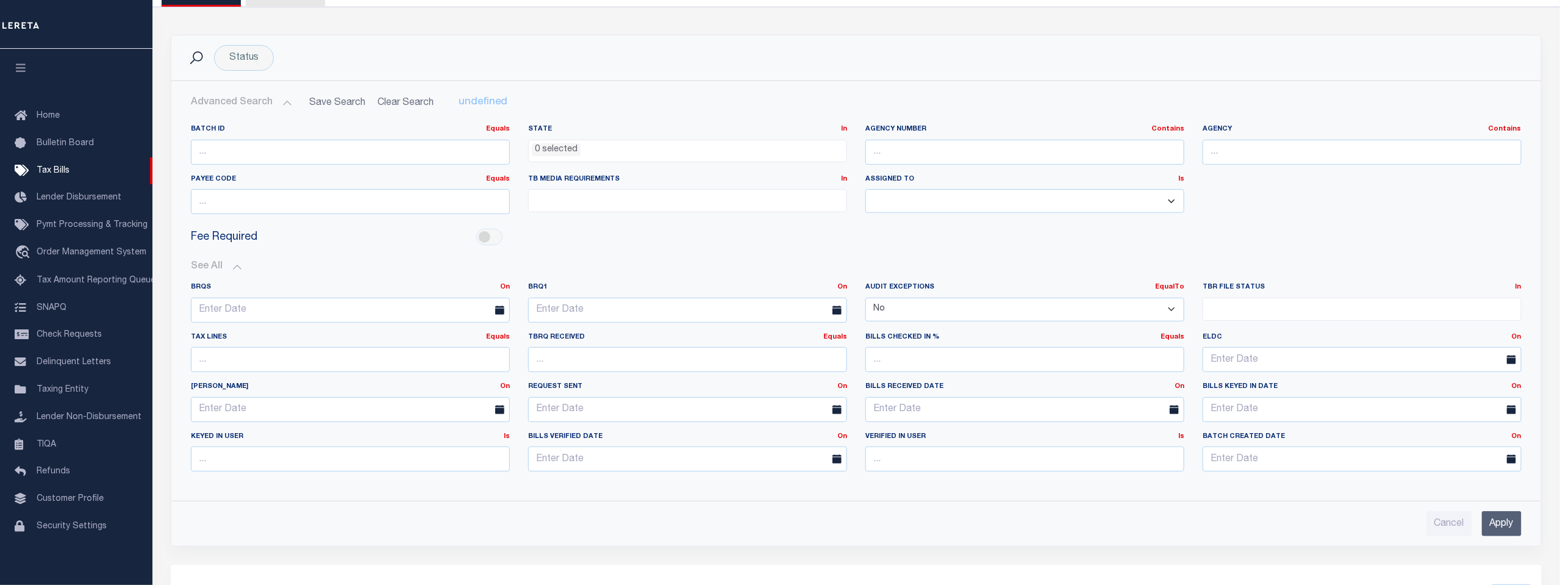
click at [1499, 520] on input "Apply" at bounding box center [1502, 523] width 40 height 25
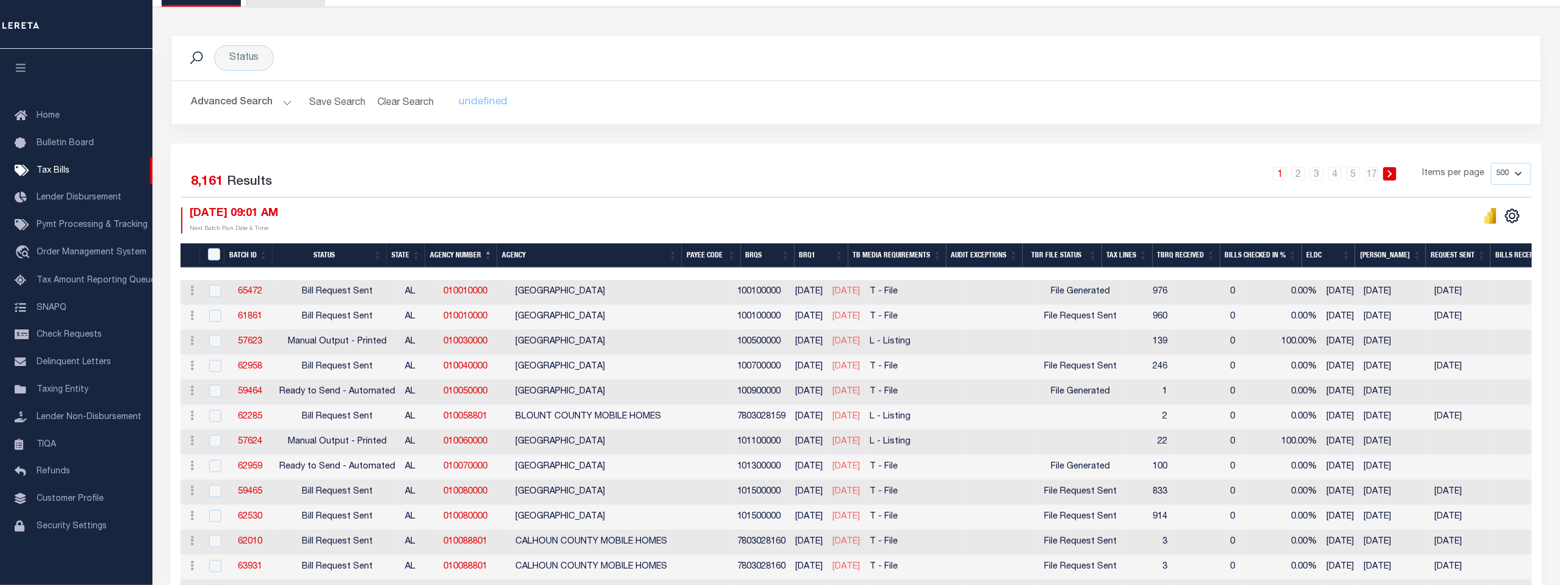
scroll to position [0, 0]
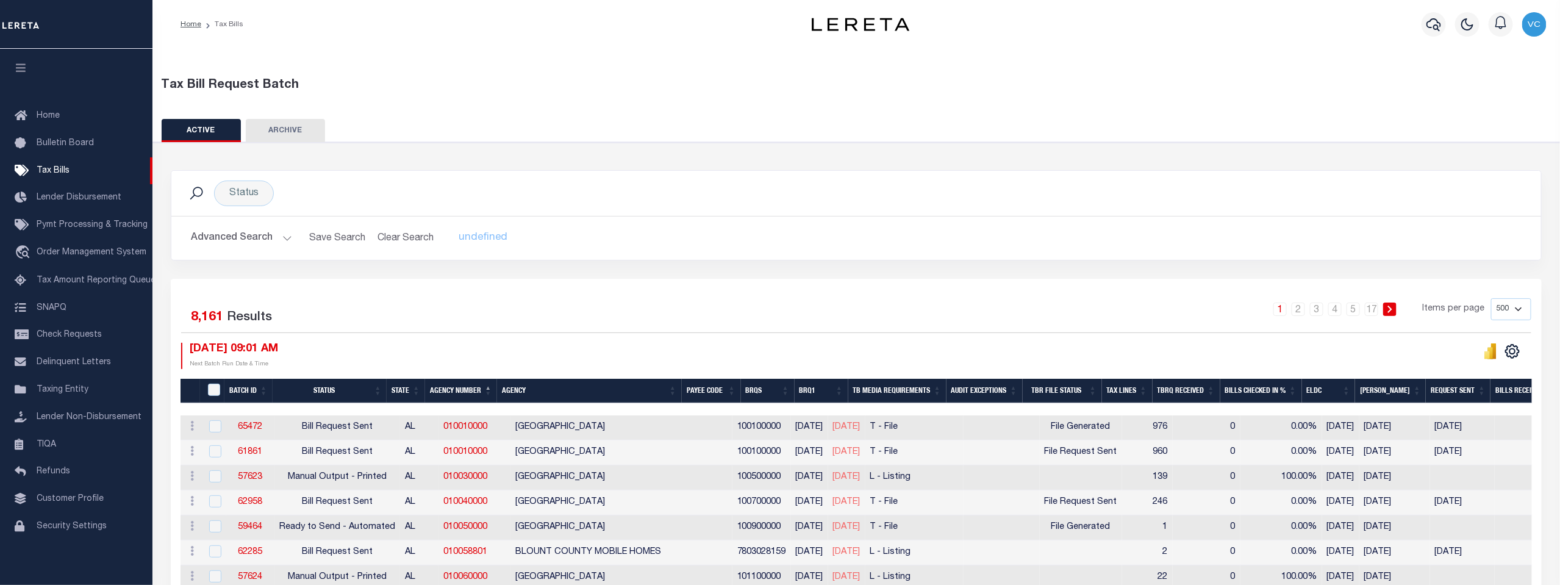
click at [214, 235] on button "Advanced Search" at bounding box center [241, 238] width 101 height 24
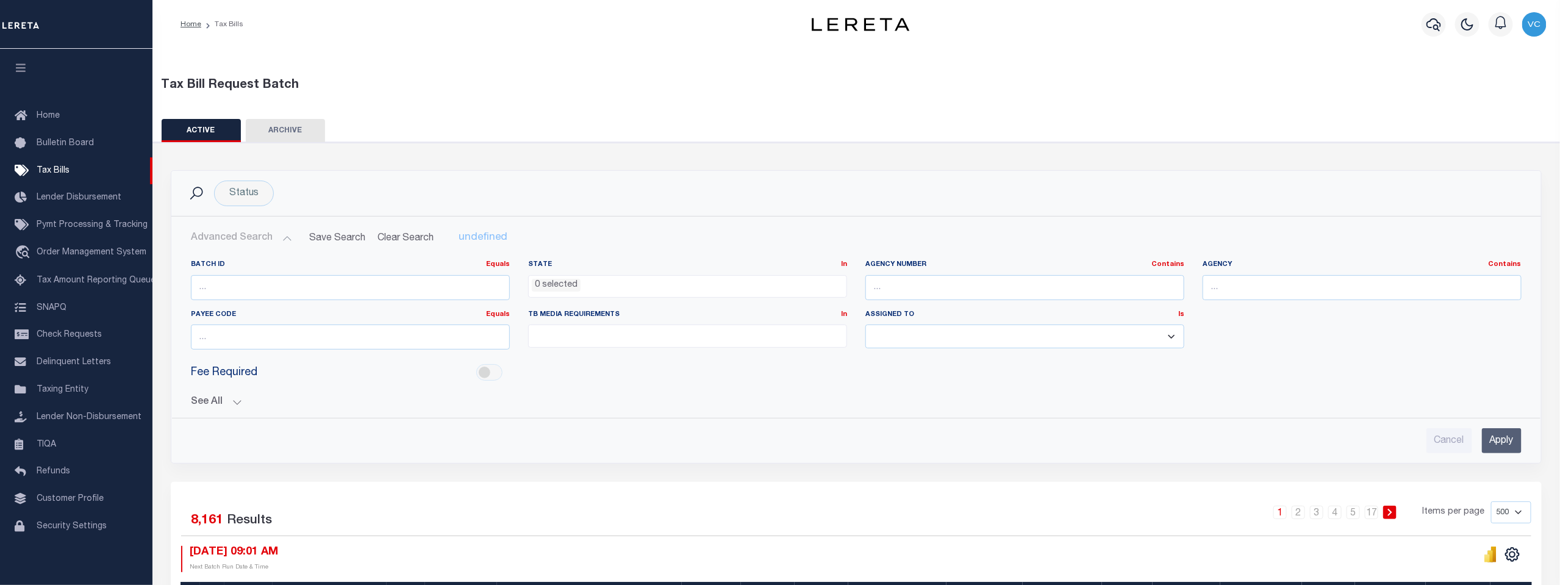
click at [202, 405] on button "See All" at bounding box center [856, 402] width 1331 height 12
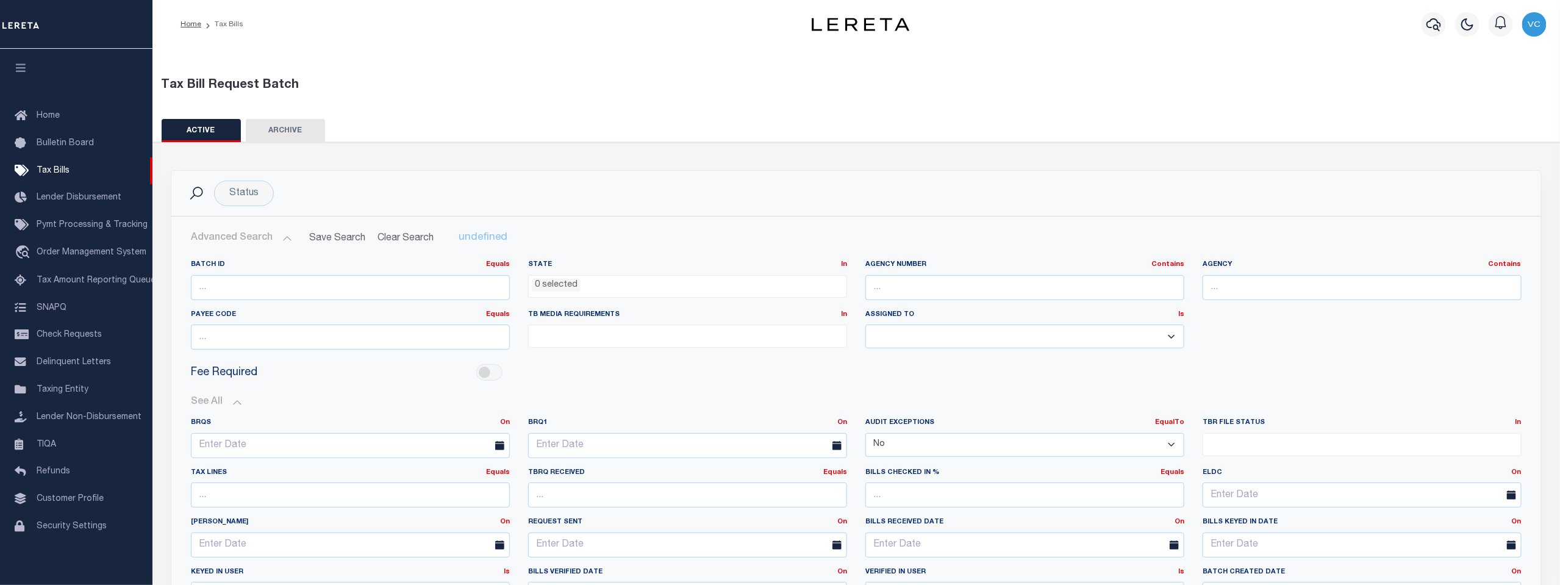
click at [1220, 442] on ul at bounding box center [1362, 442] width 318 height 16
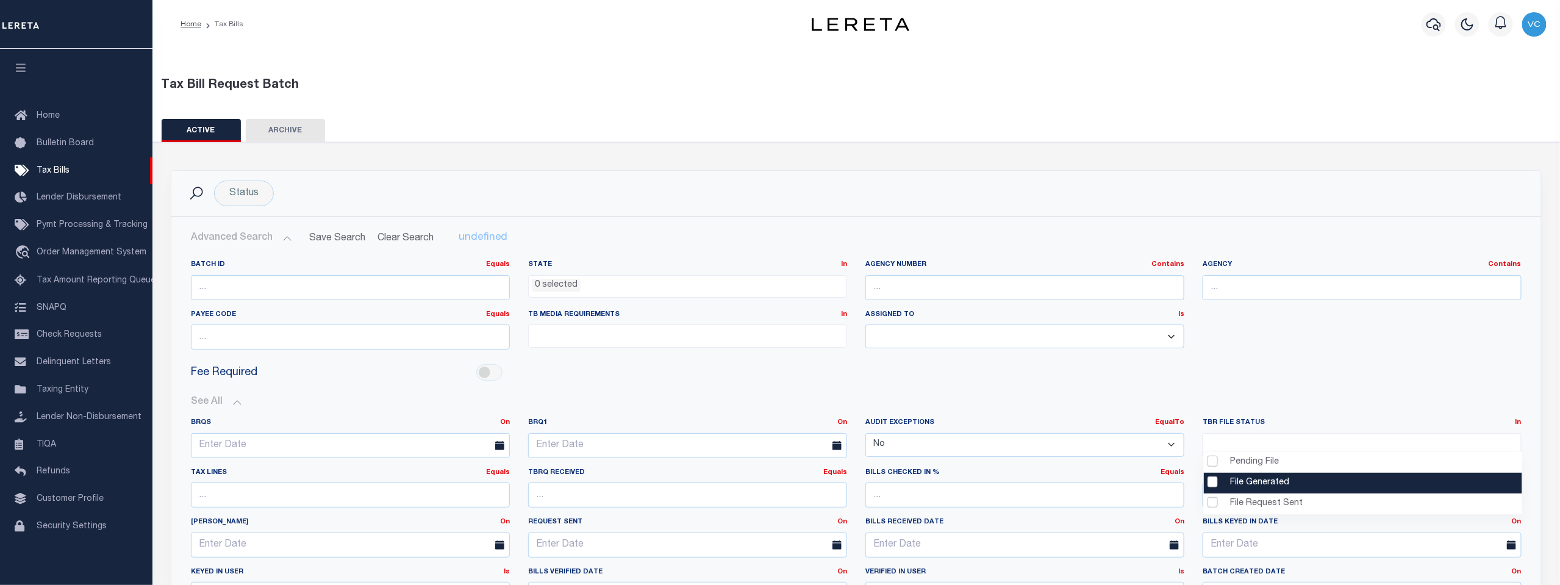
click at [1209, 482] on li "File Generated" at bounding box center [1363, 483] width 318 height 21
select select "2"
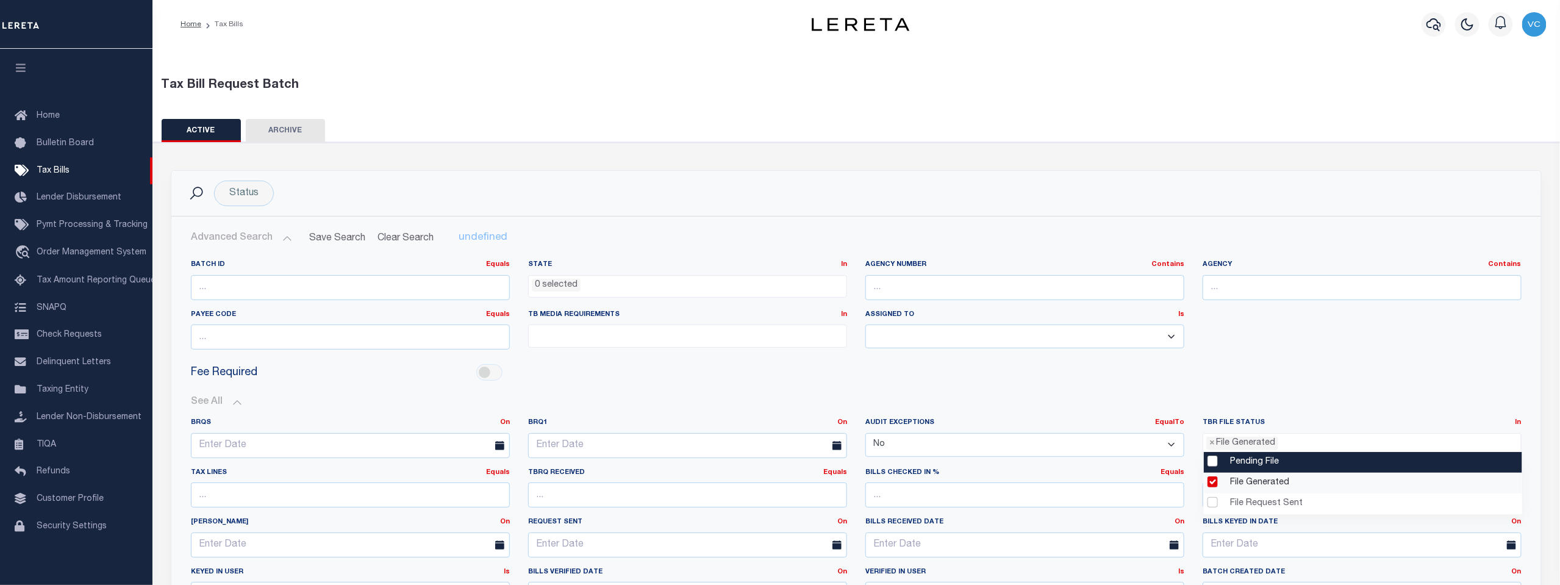
scroll to position [11, 0]
click at [1289, 360] on div "Fee Required" at bounding box center [856, 372] width 1349 height 27
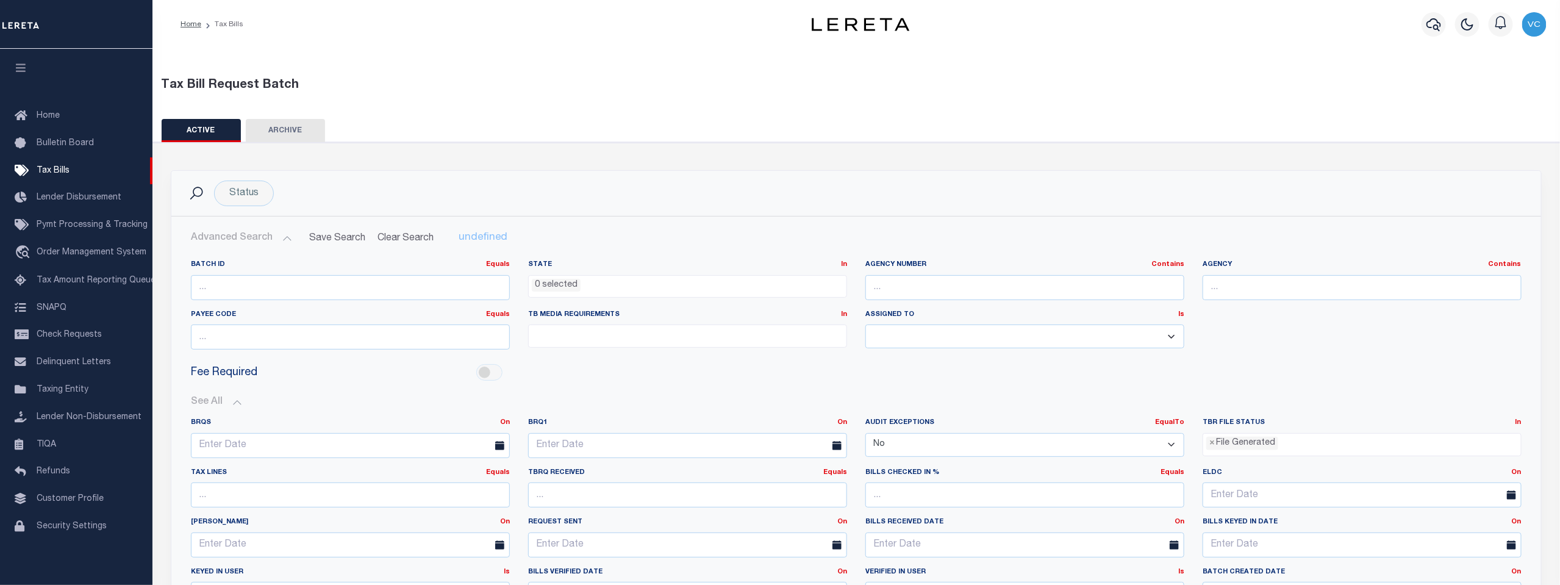
scroll to position [135, 0]
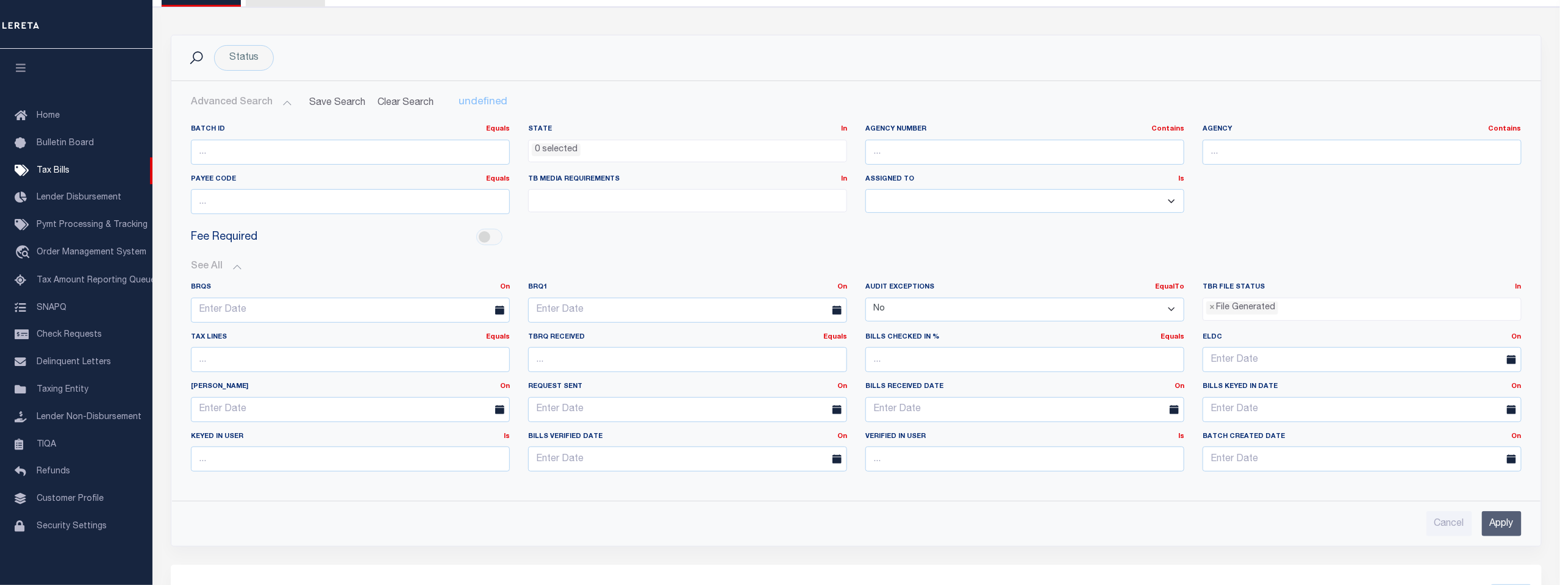
click at [1497, 519] on input "Apply" at bounding box center [1502, 523] width 40 height 25
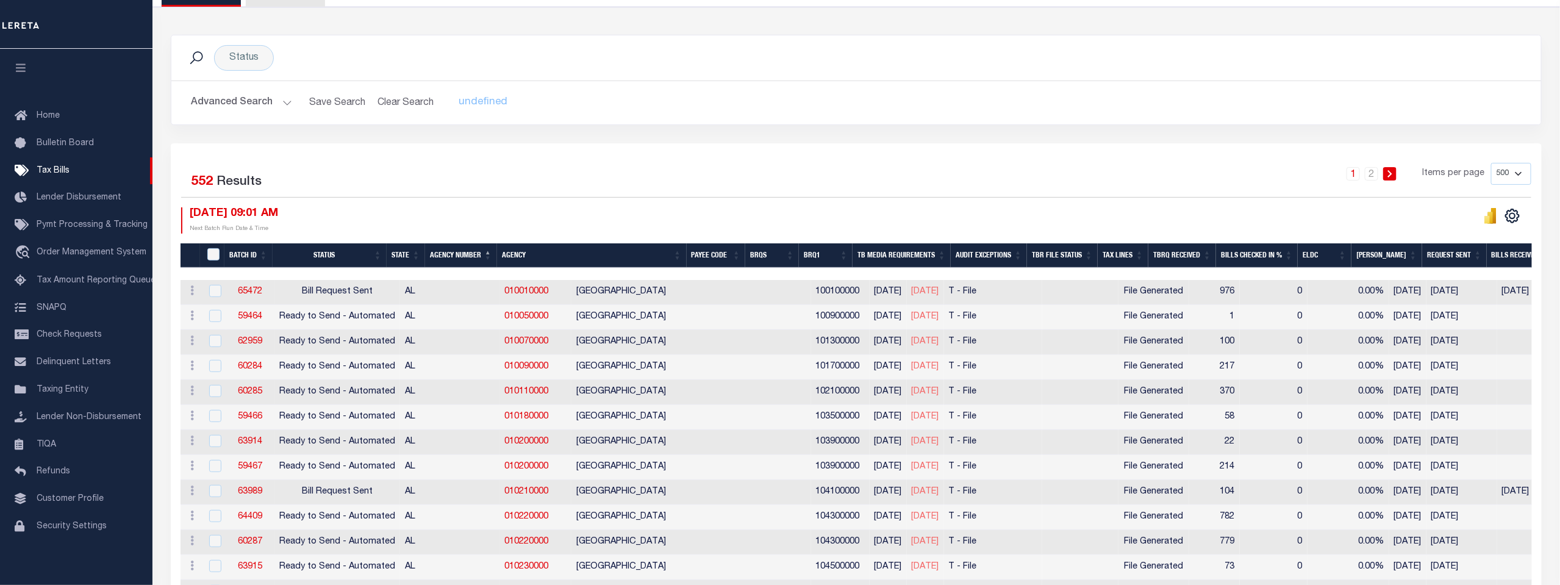
scroll to position [0, 0]
